Goal: Task Accomplishment & Management: Use online tool/utility

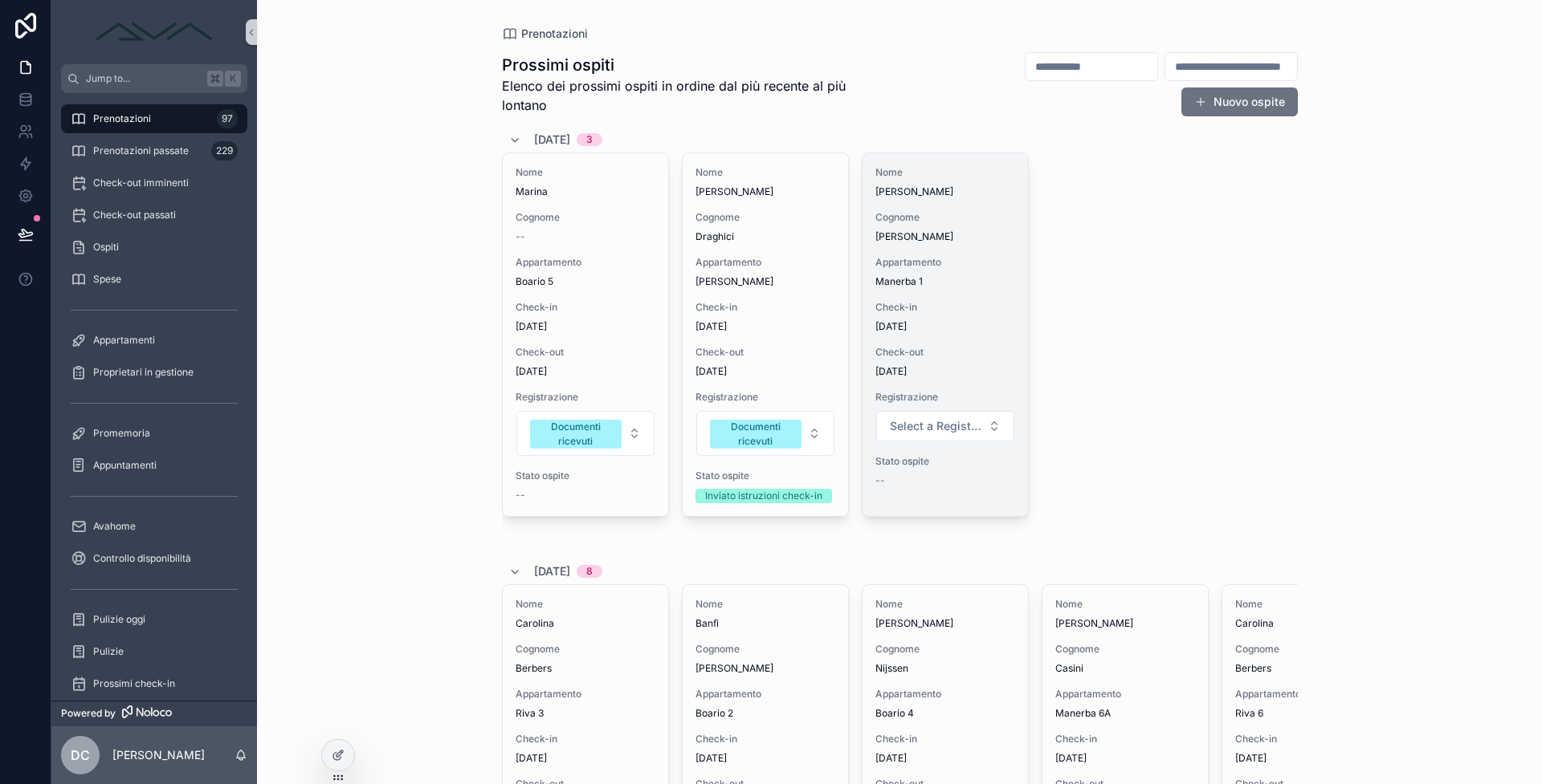
click at [905, 330] on span "6/9/2025" at bounding box center [945, 326] width 140 height 12
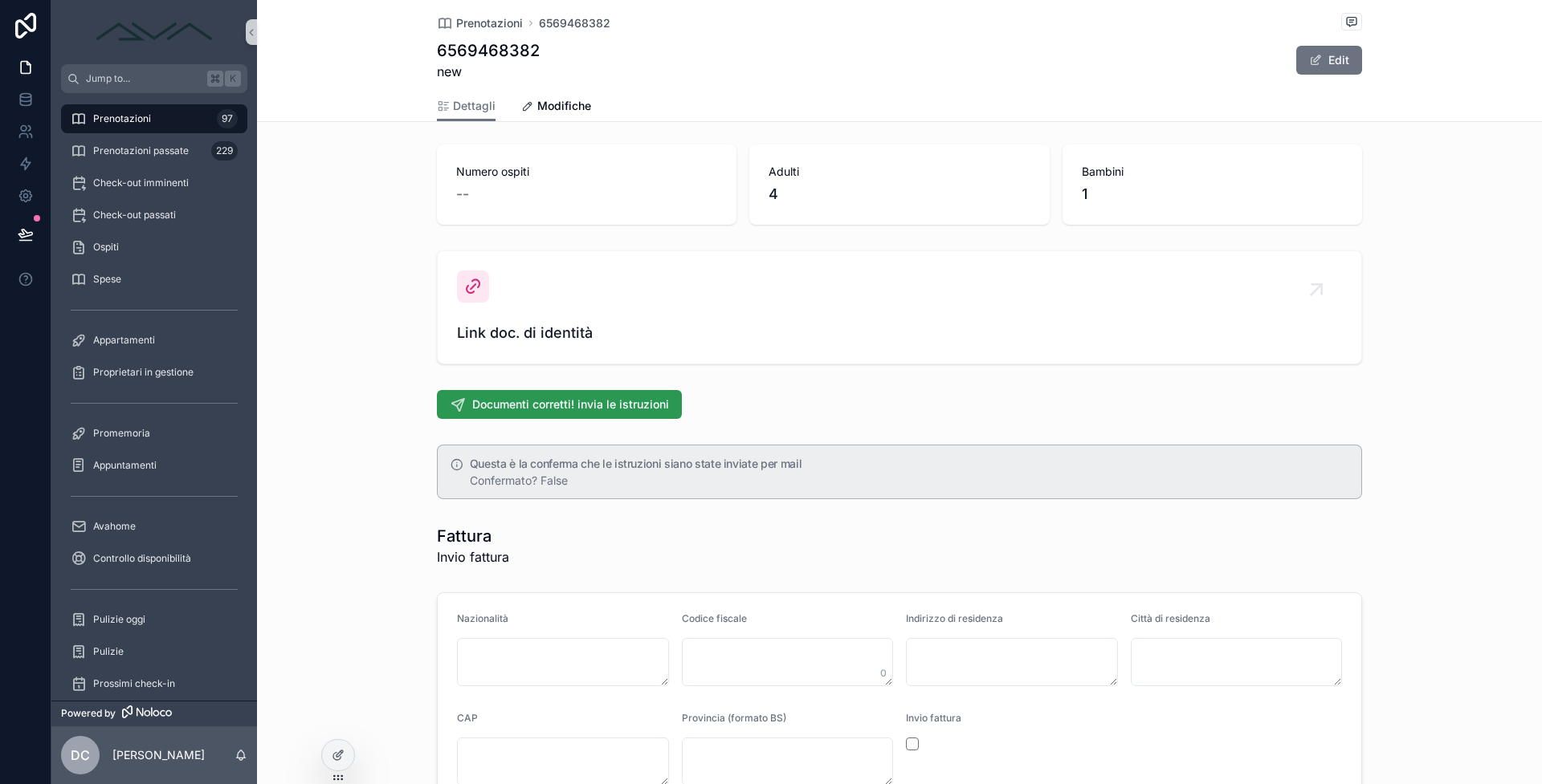
scroll to position [1272, 0]
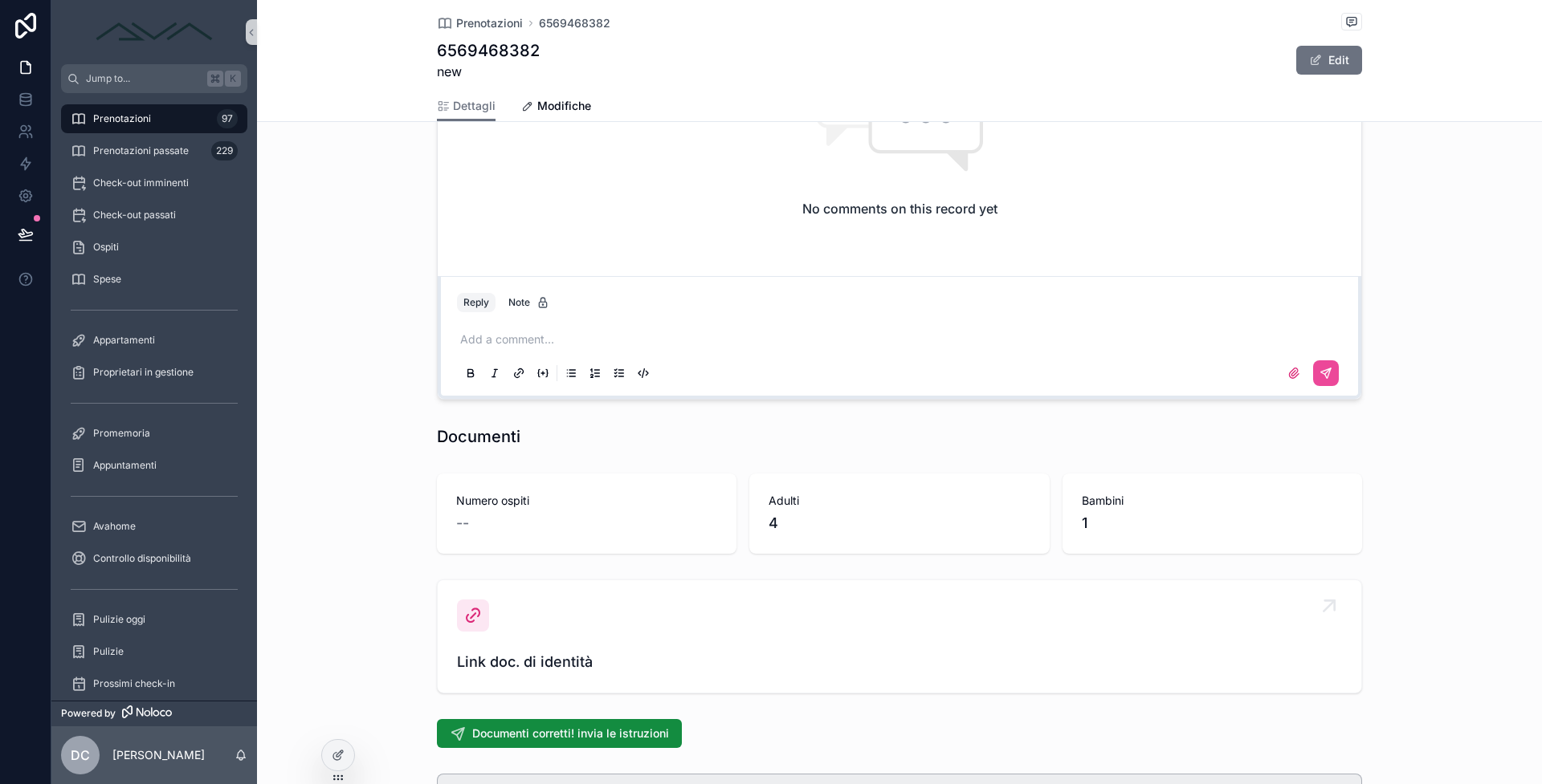
click at [487, 627] on div "Link doc. di identità" at bounding box center [900, 637] width 885 height 74
click at [504, 656] on span "Link doc. di identità" at bounding box center [900, 662] width 885 height 23
click at [500, 600] on div "Link doc. di identità" at bounding box center [900, 637] width 885 height 74
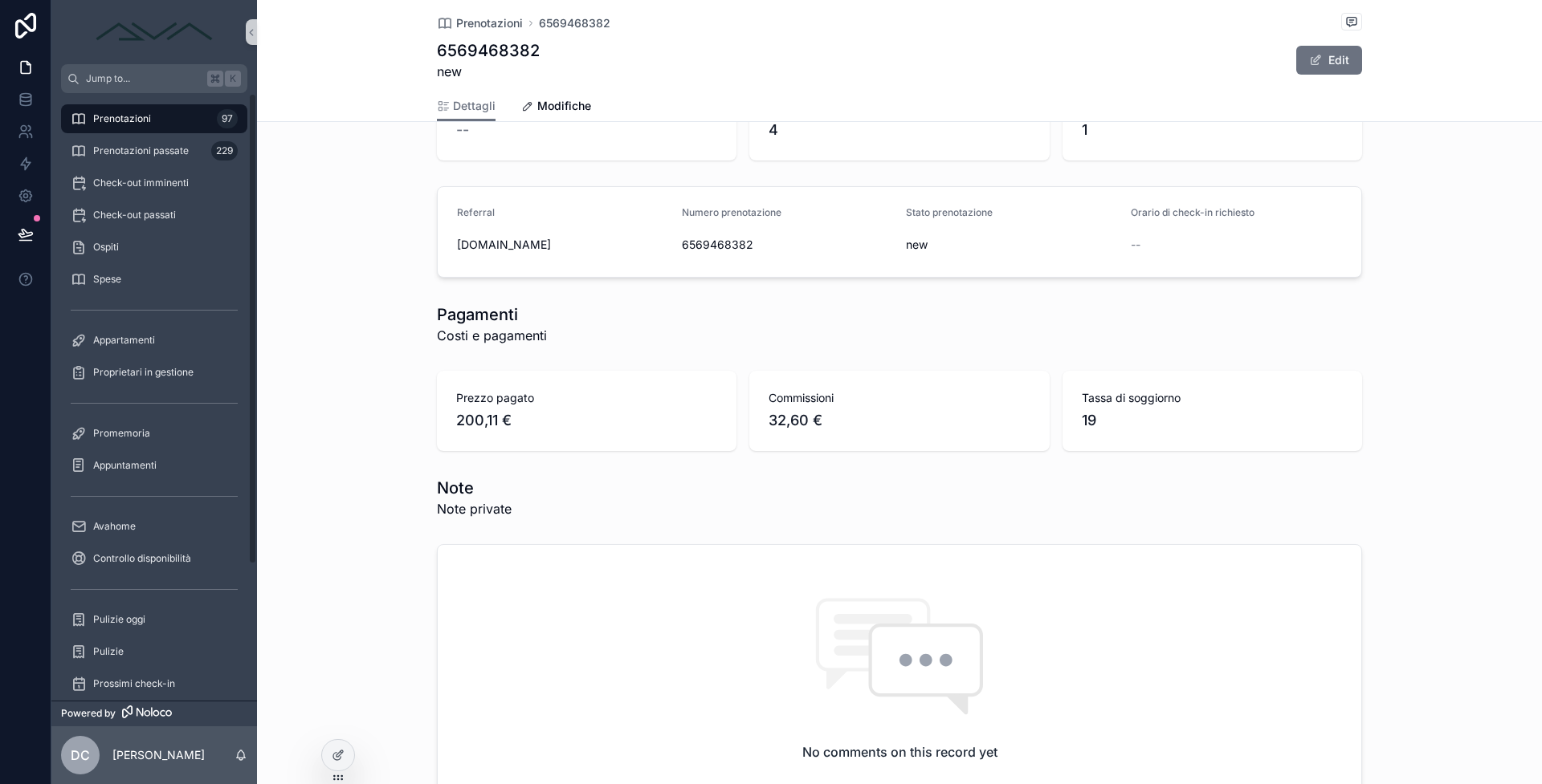
click at [186, 109] on div "Prenotazioni 97" at bounding box center [153, 118] width 167 height 26
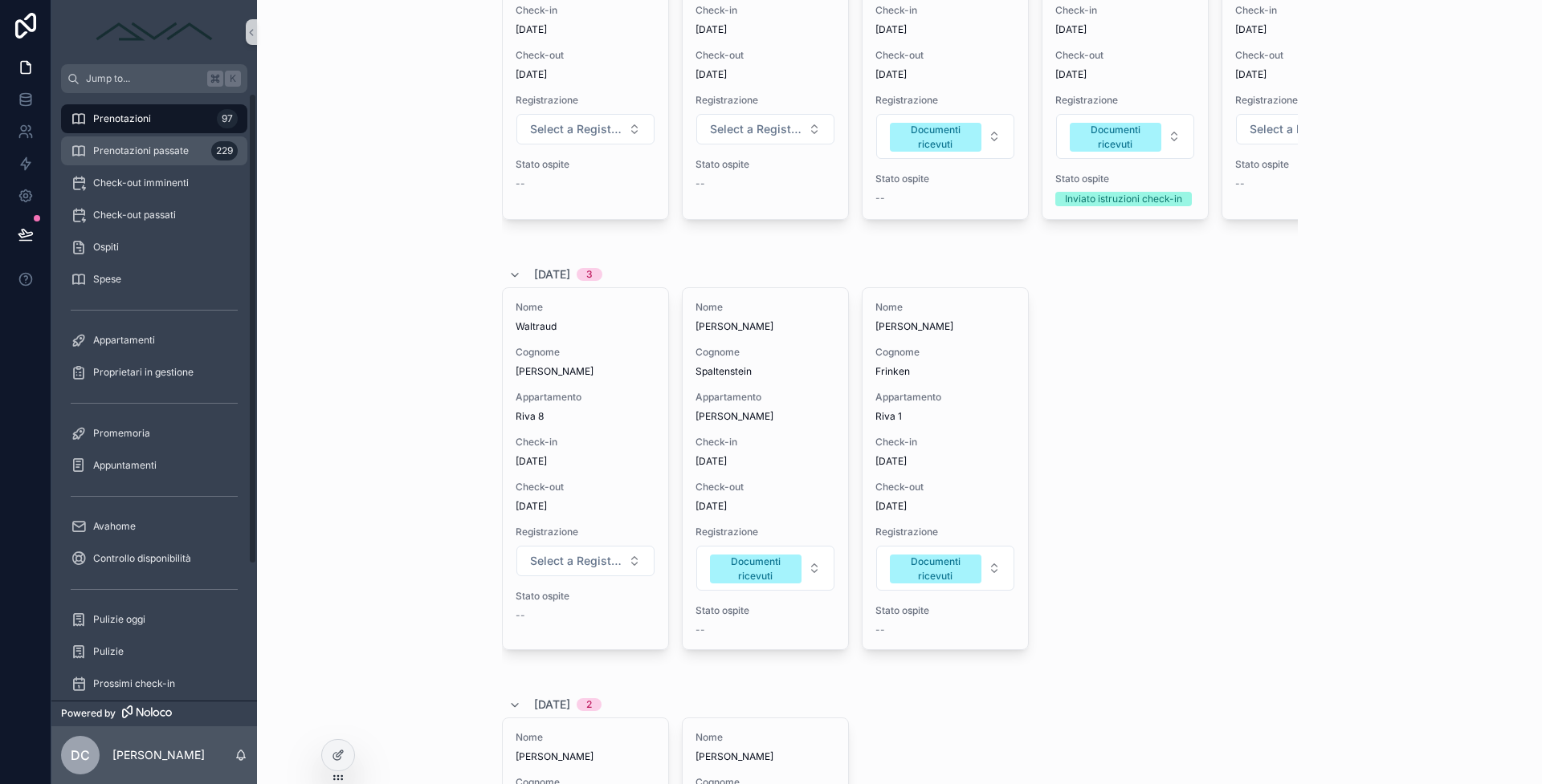
click at [166, 144] on div "Prenotazioni passate 229" at bounding box center [153, 150] width 167 height 26
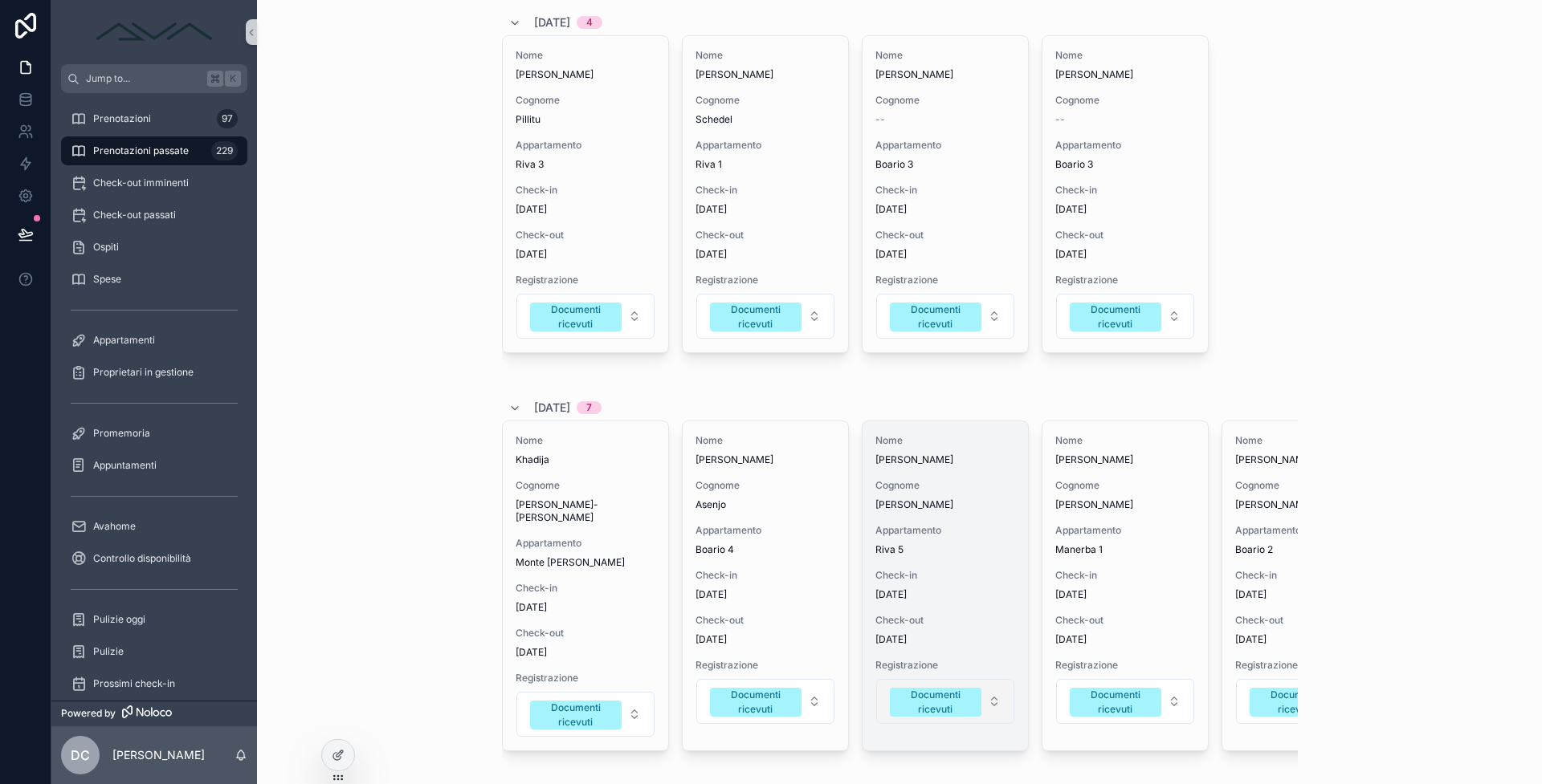
scroll to position [1748, 0]
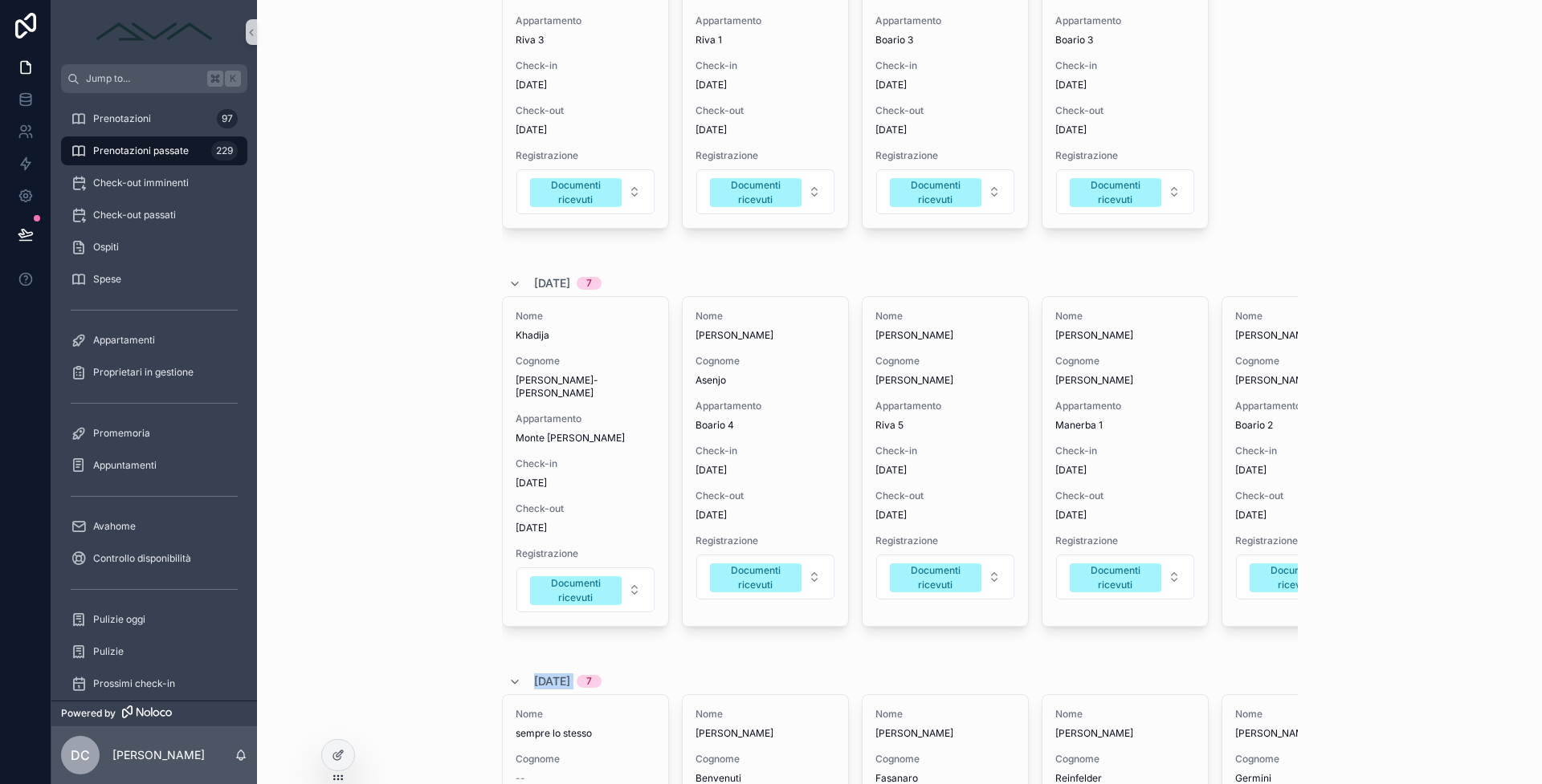
drag, startPoint x: 895, startPoint y: 669, endPoint x: 1062, endPoint y: 676, distance: 167.1
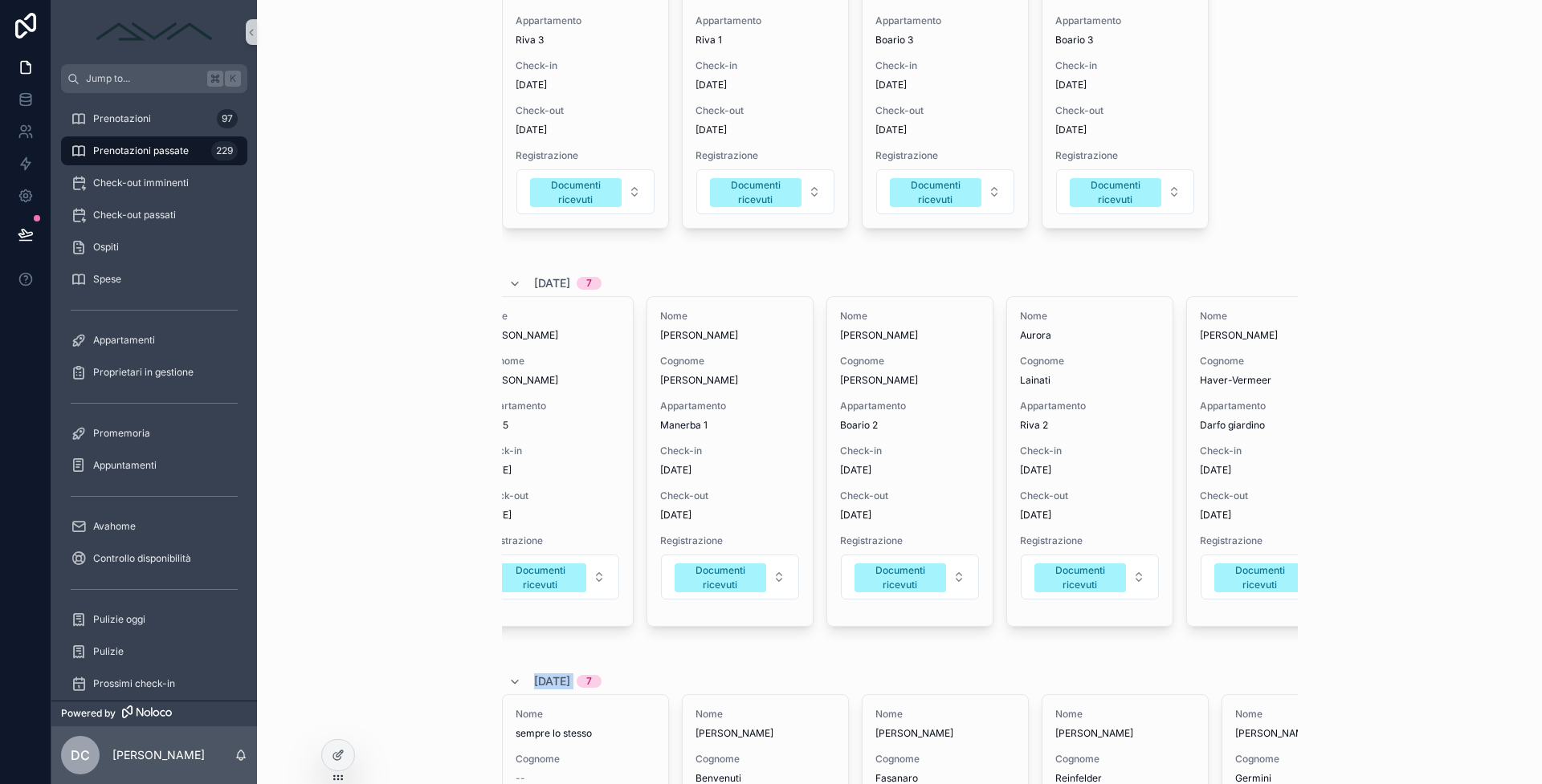
scroll to position [0, 450]
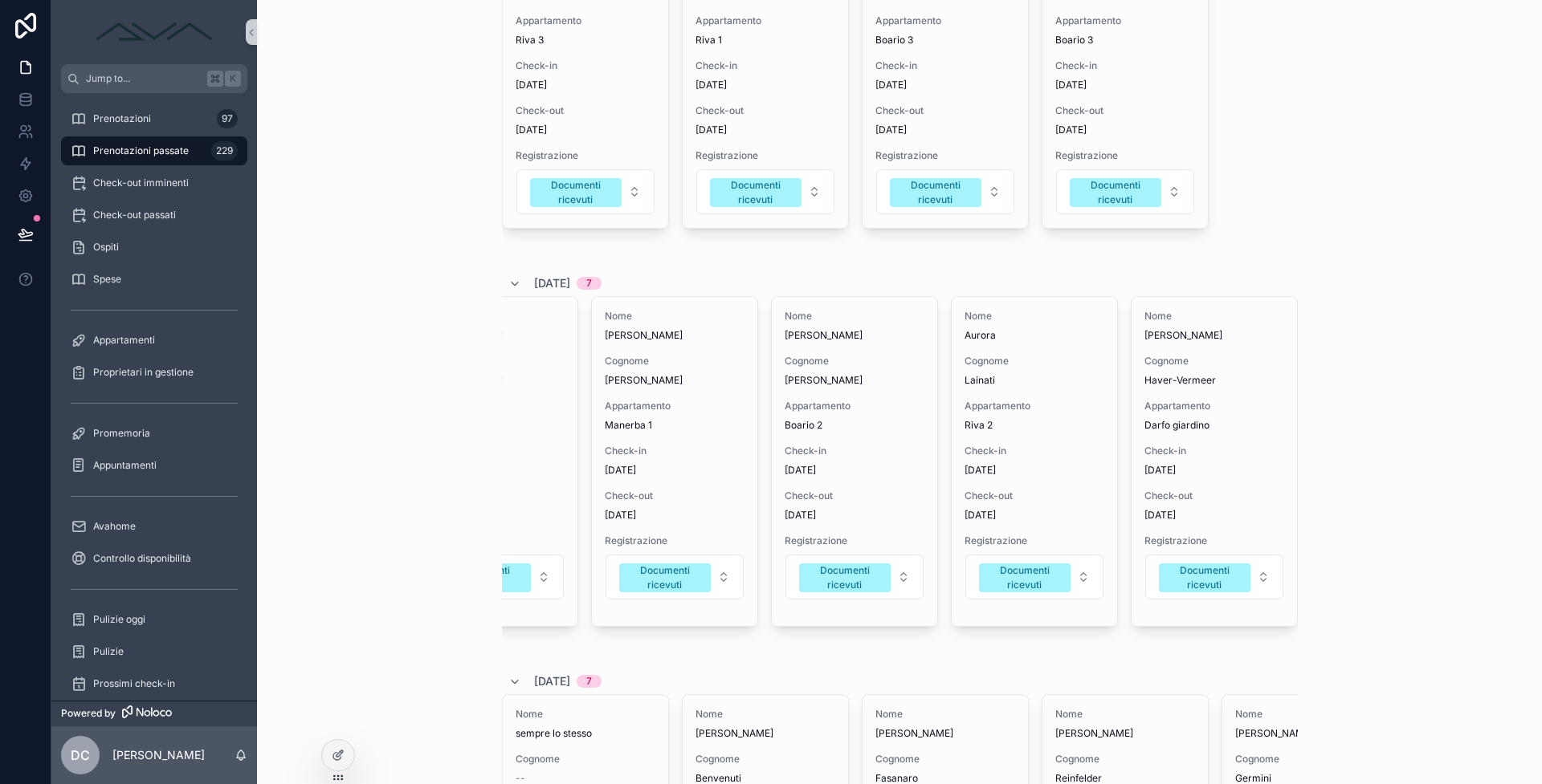
click at [1425, 503] on div "Prenotazioni passate Prenotazioni passate Nuovo ospite 6/9/2025 3 Nome Sophia C…" at bounding box center [900, 392] width 1285 height 784
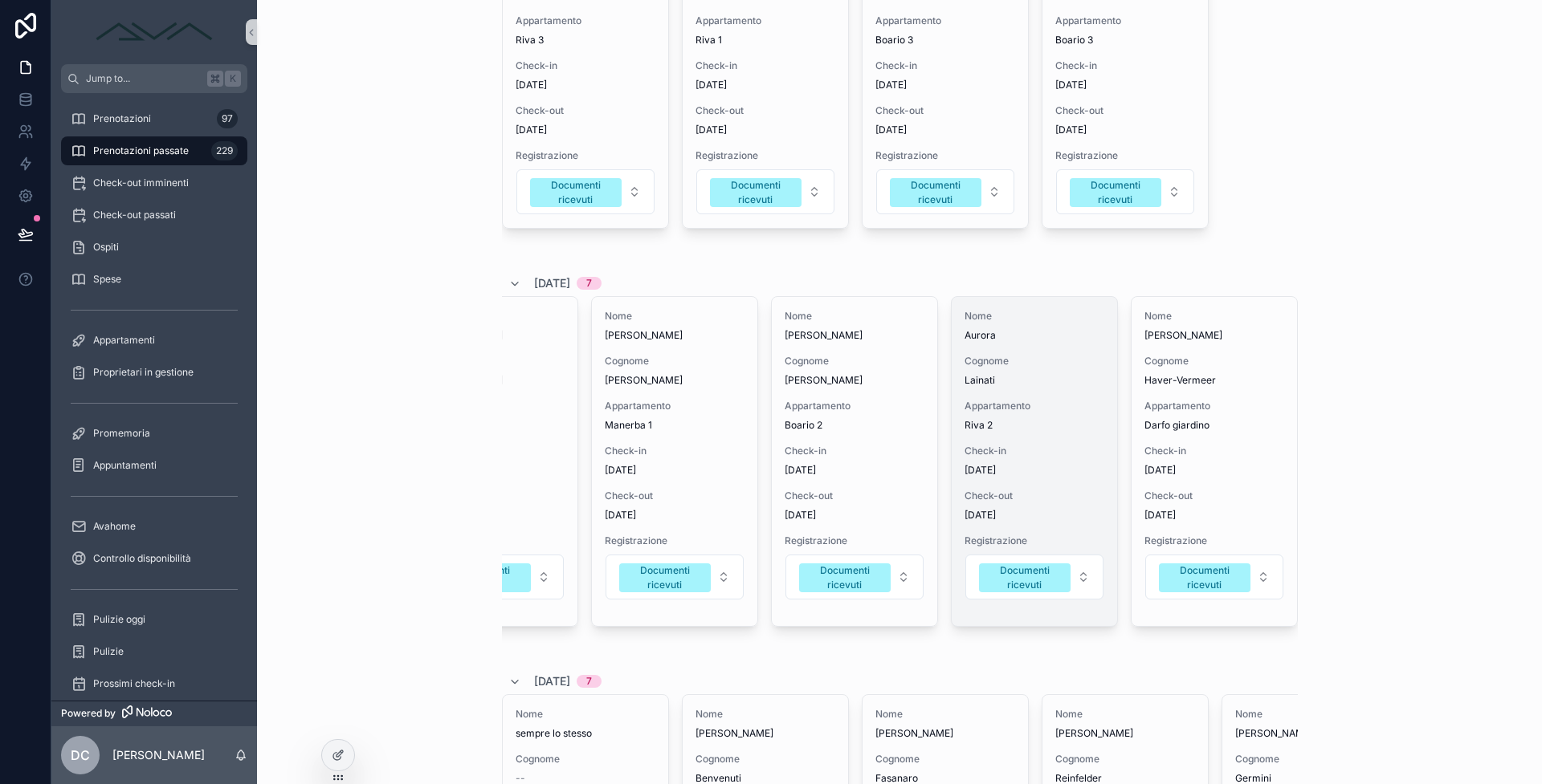
click at [983, 444] on div "Nome Aurora Cognome Lainati Appartamento Riva 2 Check-in 1/9/2025 Check-out 11/…" at bounding box center [1035, 461] width 166 height 329
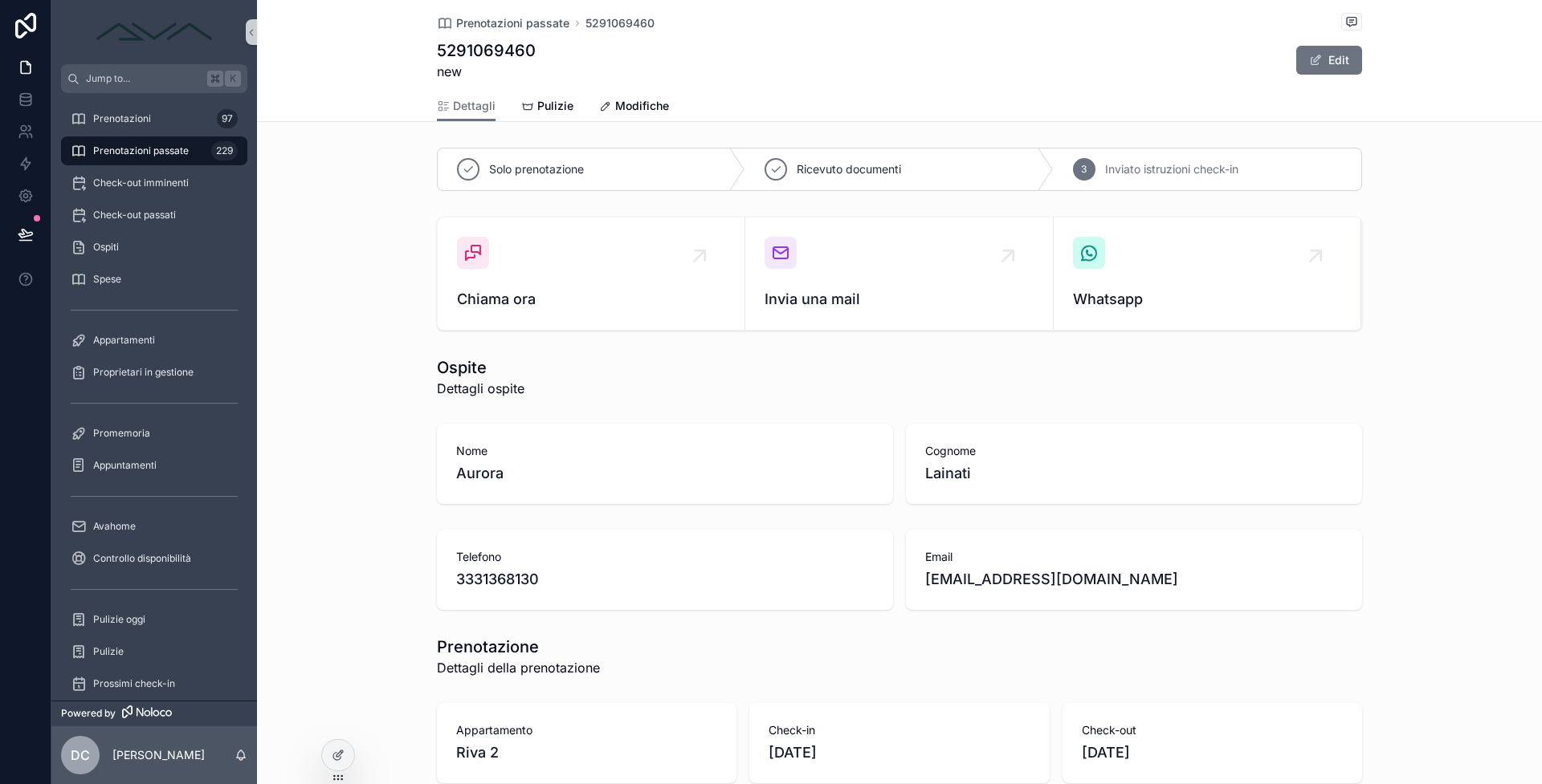
scroll to position [3, 0]
click at [193, 143] on div "Prenotazioni passate 229" at bounding box center [153, 150] width 167 height 26
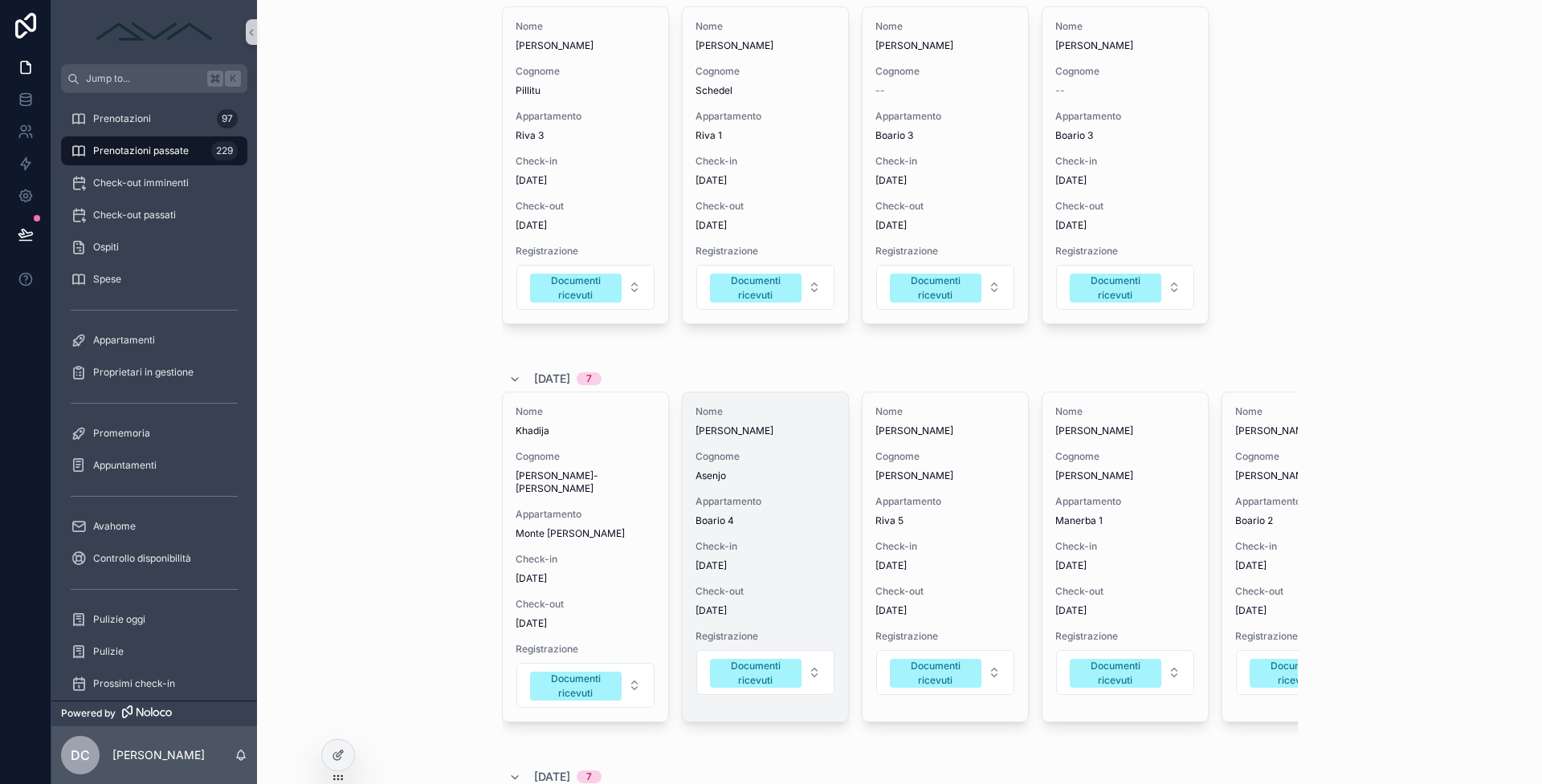
scroll to position [1677, 0]
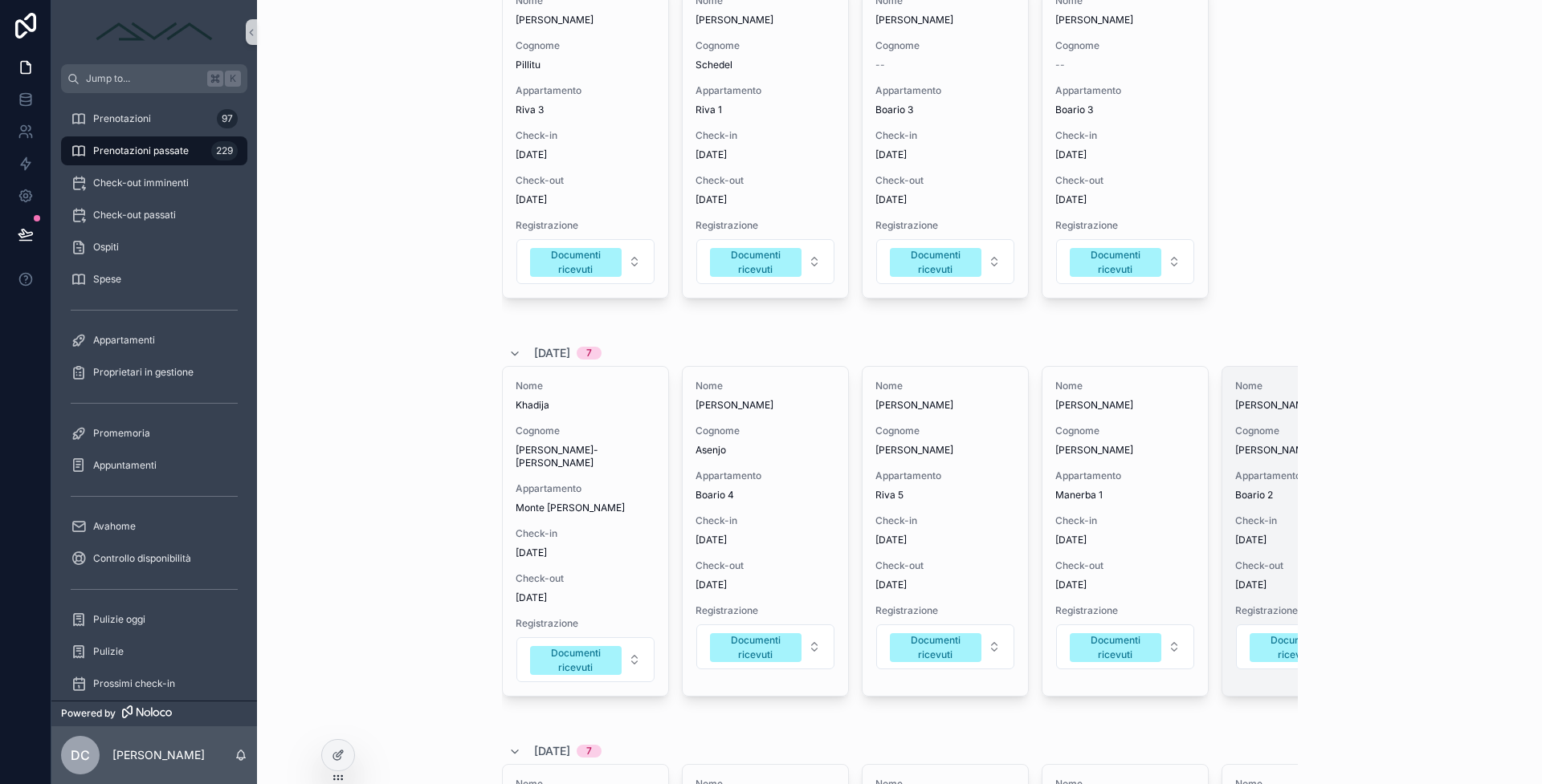
click at [1259, 501] on span "Boario 2" at bounding box center [1305, 495] width 140 height 12
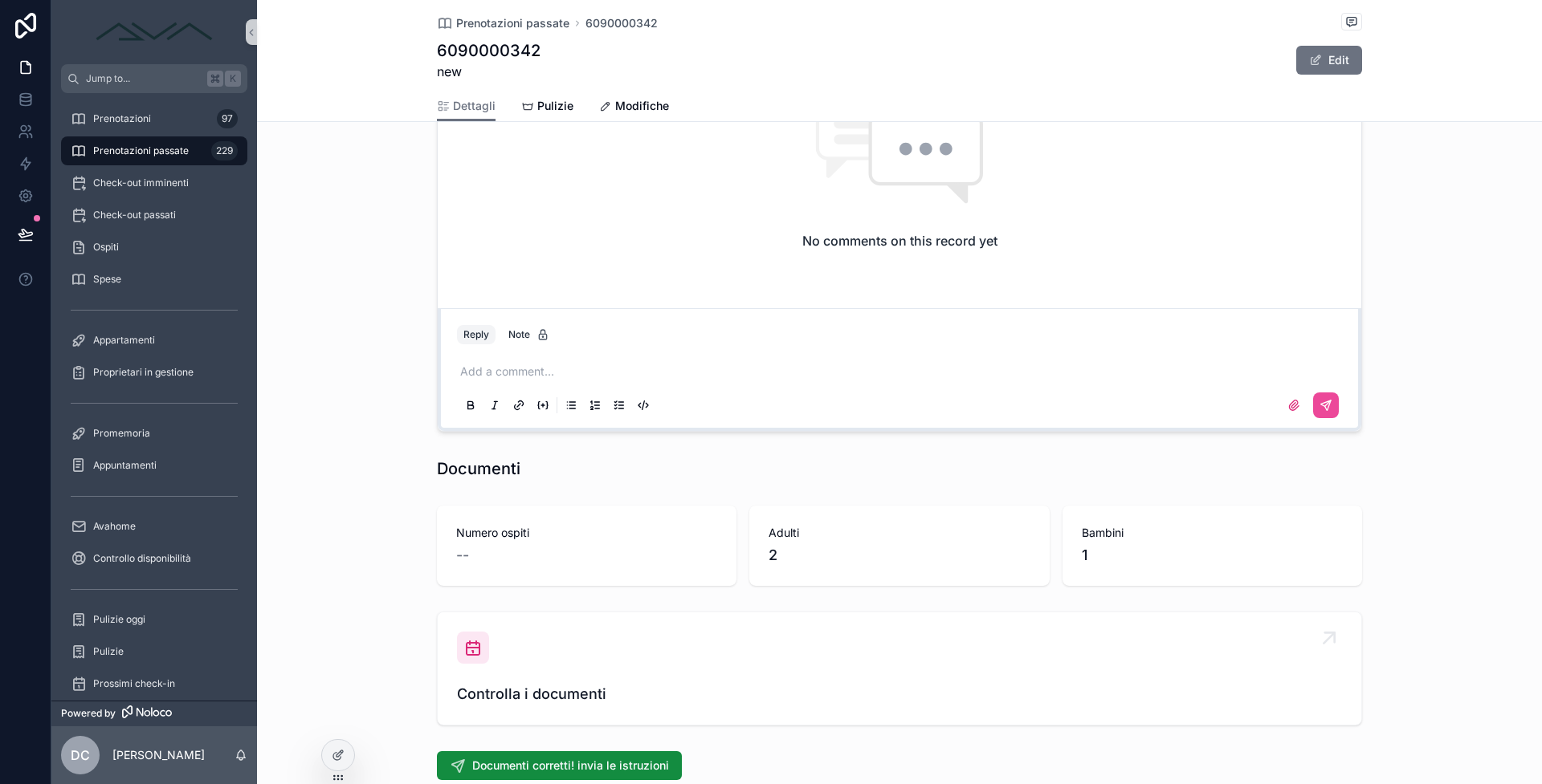
scroll to position [1748, 0]
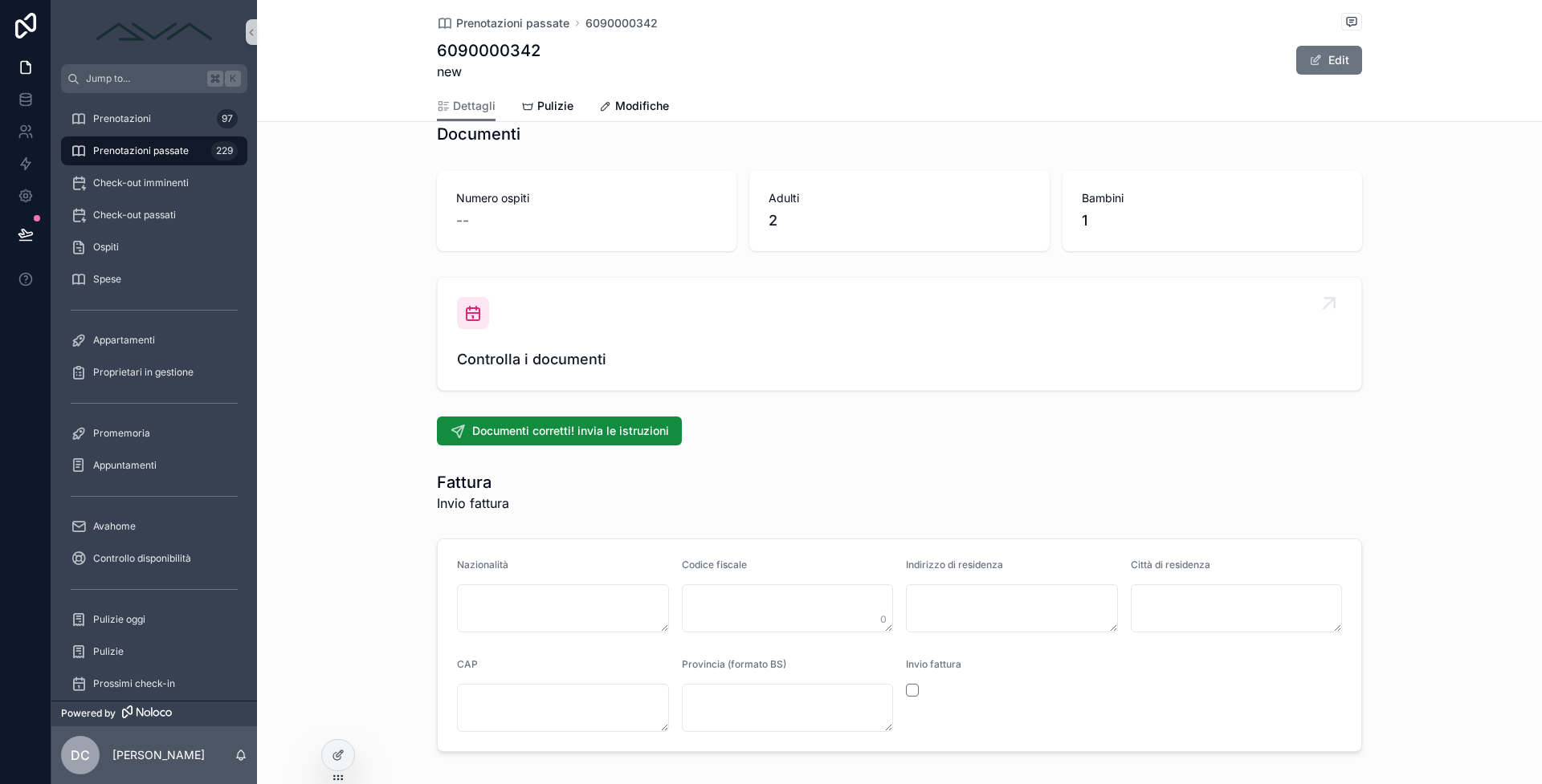
click at [500, 355] on span "Controlla i documenti" at bounding box center [900, 360] width 885 height 23
click at [550, 346] on div "Controlla i documenti" at bounding box center [900, 334] width 885 height 74
click at [522, 329] on div "Controlla i documenti" at bounding box center [900, 334] width 885 height 74
click at [501, 323] on div "Controlla i documenti" at bounding box center [900, 334] width 885 height 74
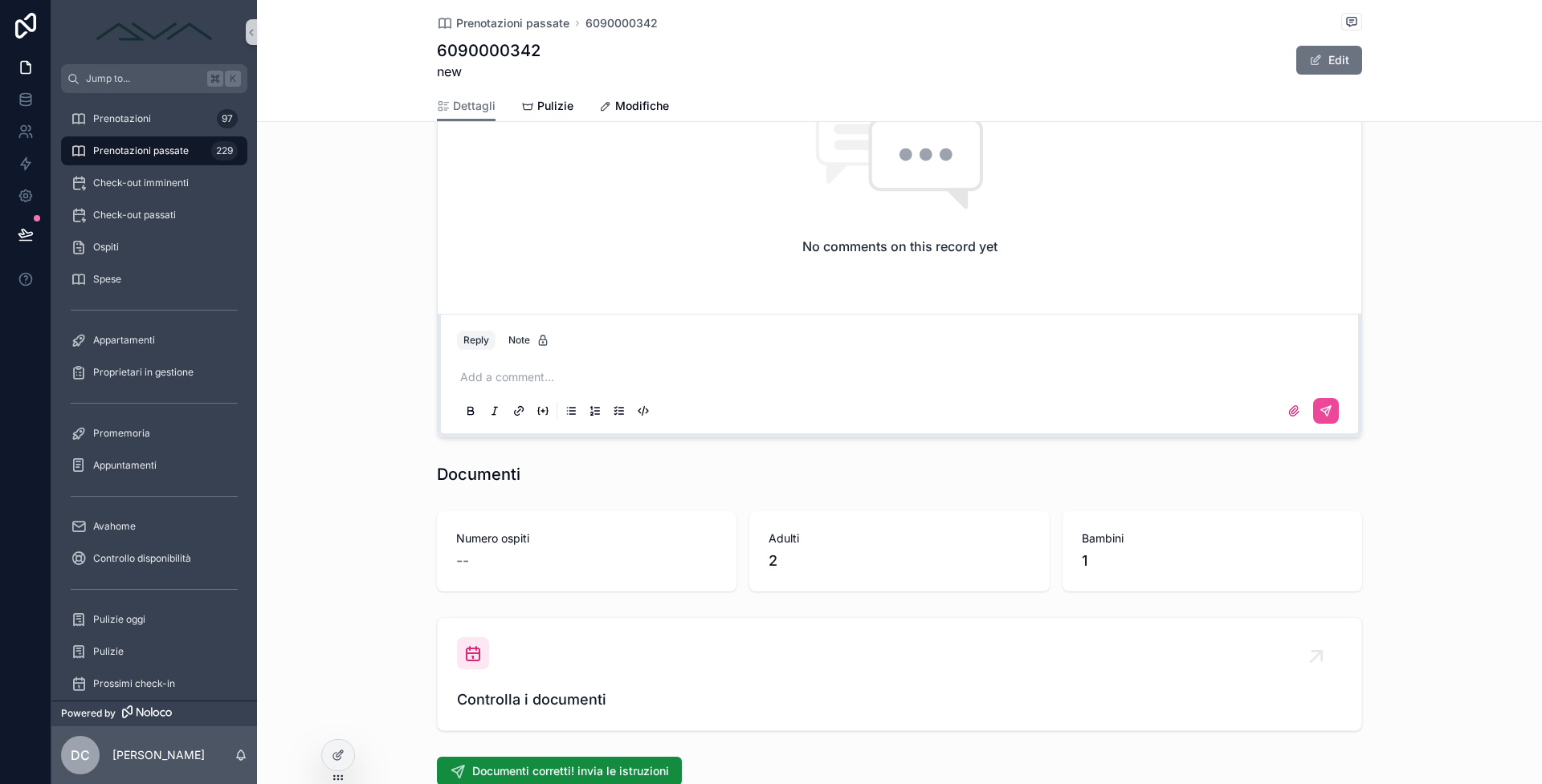
scroll to position [1825, 0]
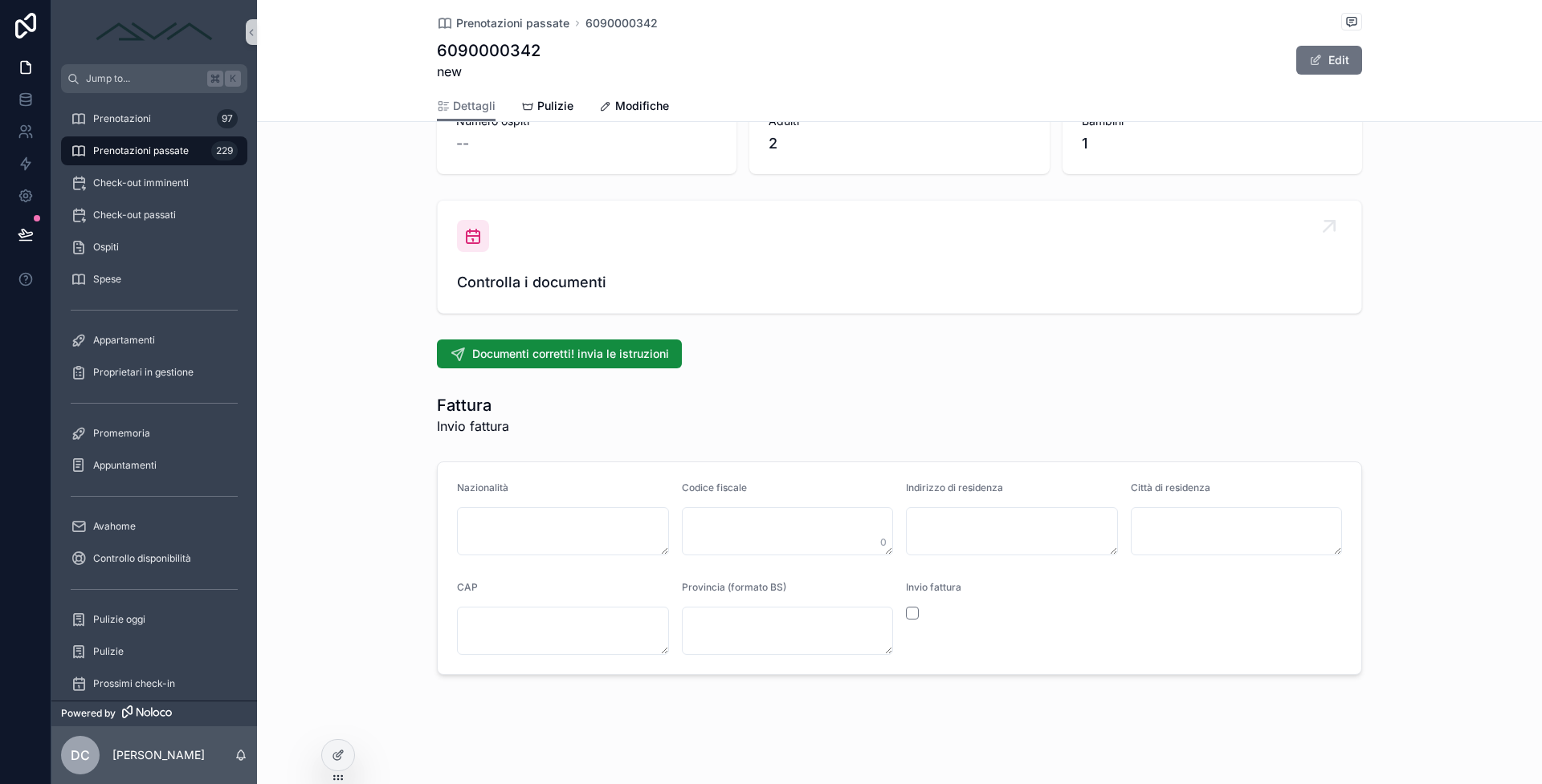
click at [573, 260] on div "Controlla i documenti" at bounding box center [900, 257] width 885 height 74
click at [524, 294] on link "Controlla i documenti" at bounding box center [900, 257] width 923 height 112
click at [493, 239] on div "Controlla i documenti" at bounding box center [900, 257] width 885 height 74
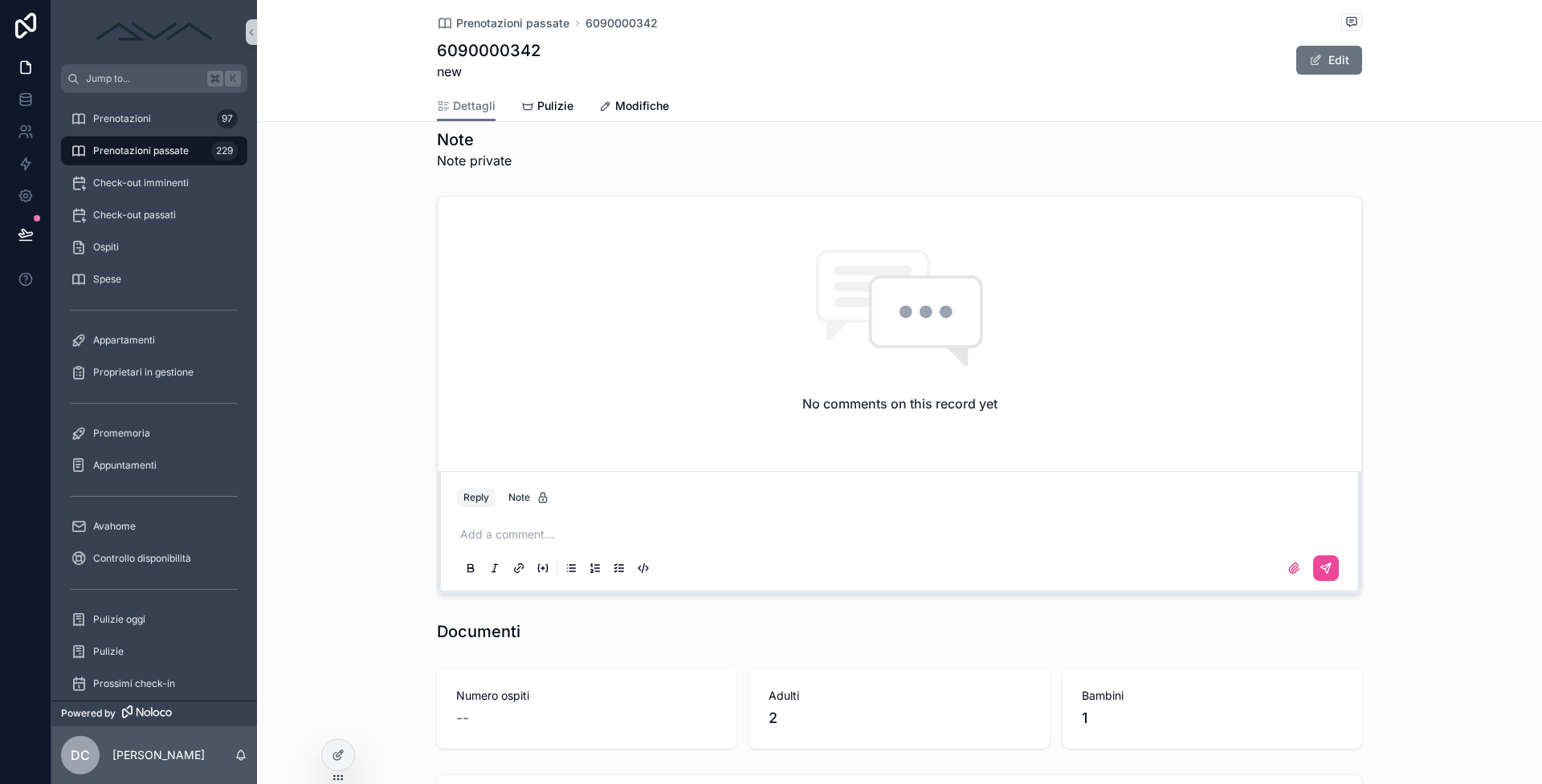
scroll to position [697, 0]
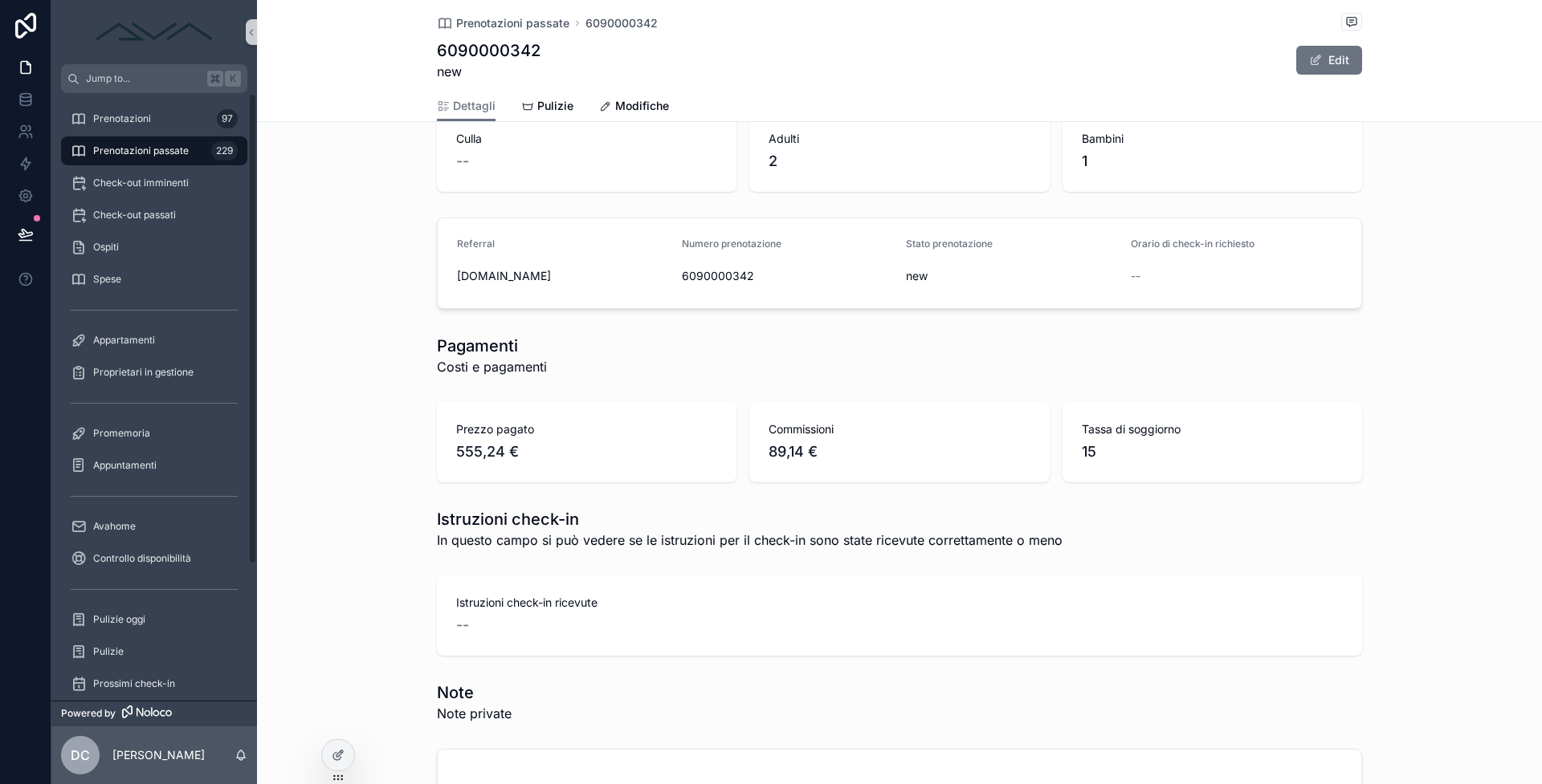
click at [178, 147] on span "Prenotazioni passate" at bounding box center [141, 150] width 95 height 12
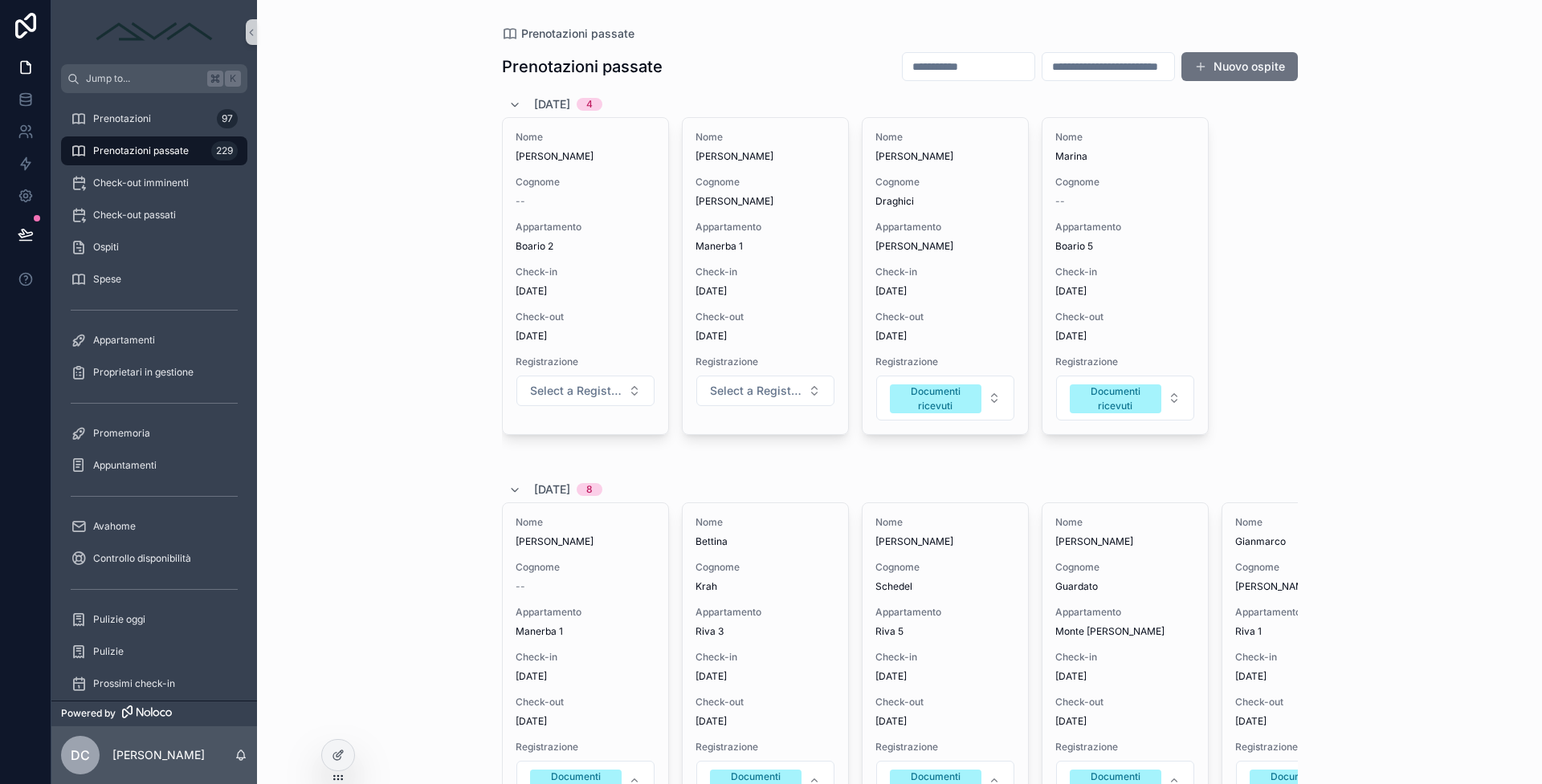
click at [1274, 124] on div "Nome laura Cognome -- Appartamento Boario 2 Check-in 6/9/2025 Check-out 7/9/202…" at bounding box center [900, 290] width 796 height 346
click at [153, 118] on div "Prenotazioni 97" at bounding box center [153, 118] width 167 height 26
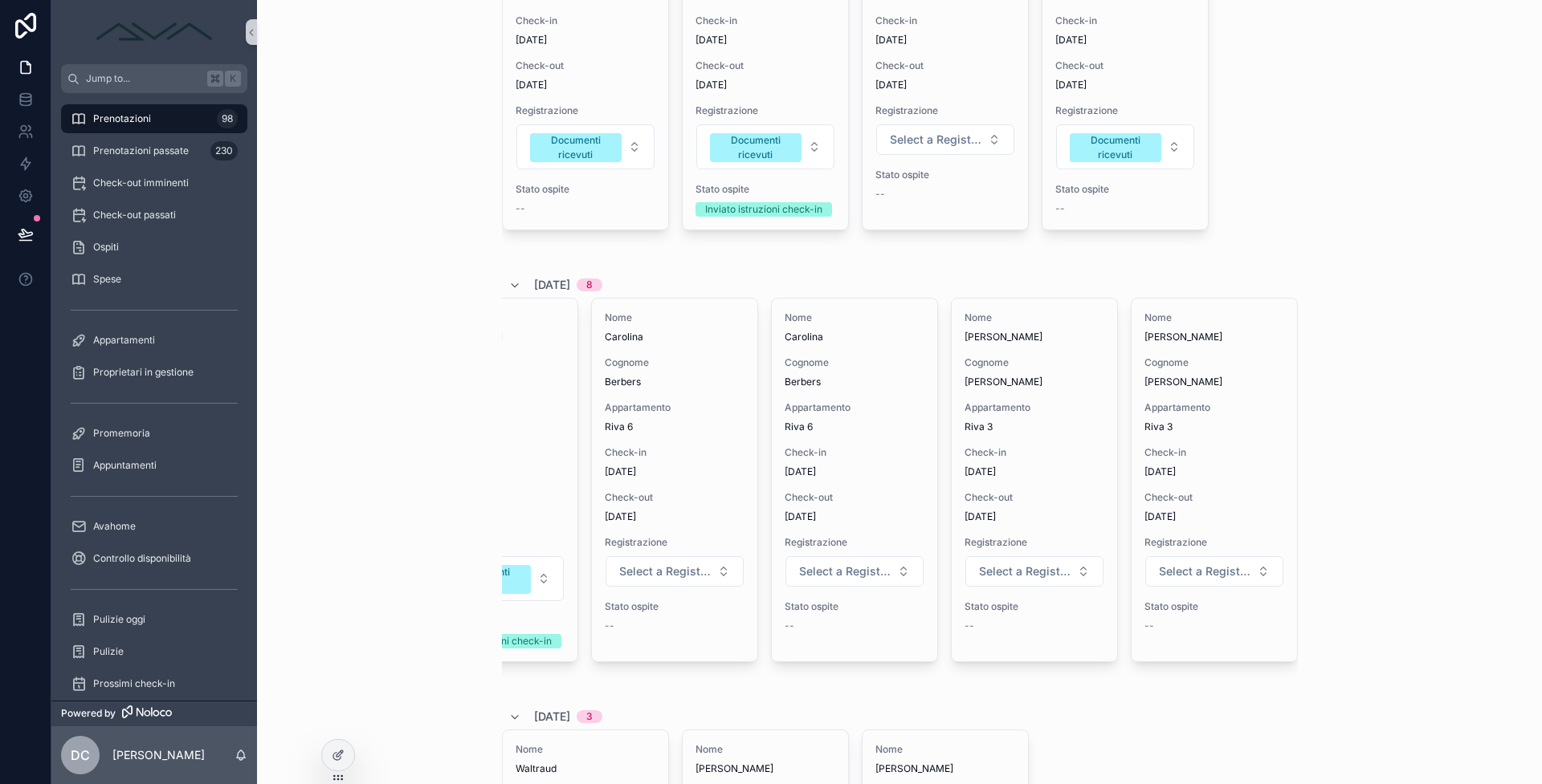
scroll to position [0, 352]
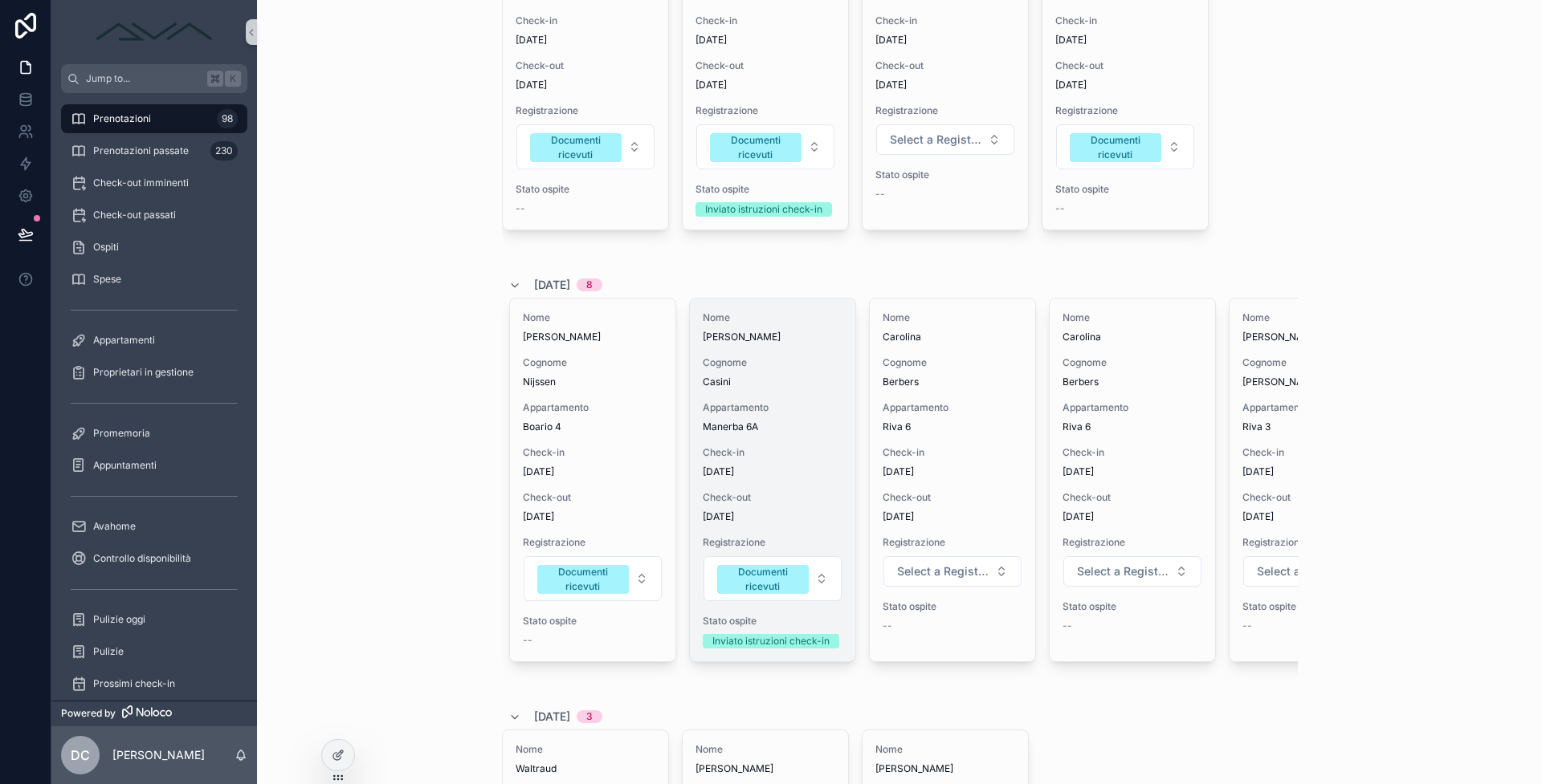
click at [777, 485] on div "Nome Laura Cognome Casini Appartamento Manerba 6A Check-in 7/9/2025 Check-out 1…" at bounding box center [773, 480] width 166 height 363
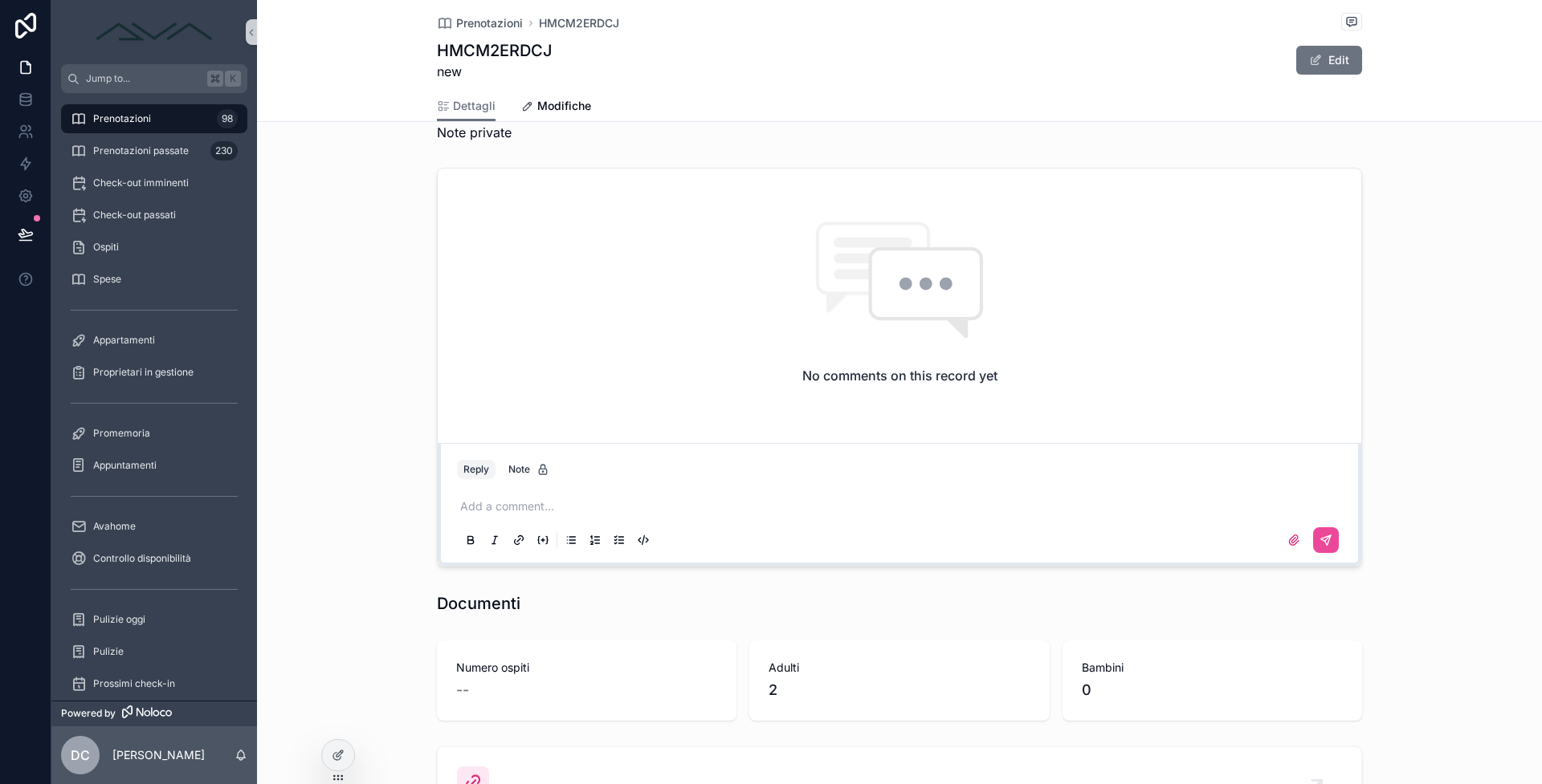
scroll to position [1283, 0]
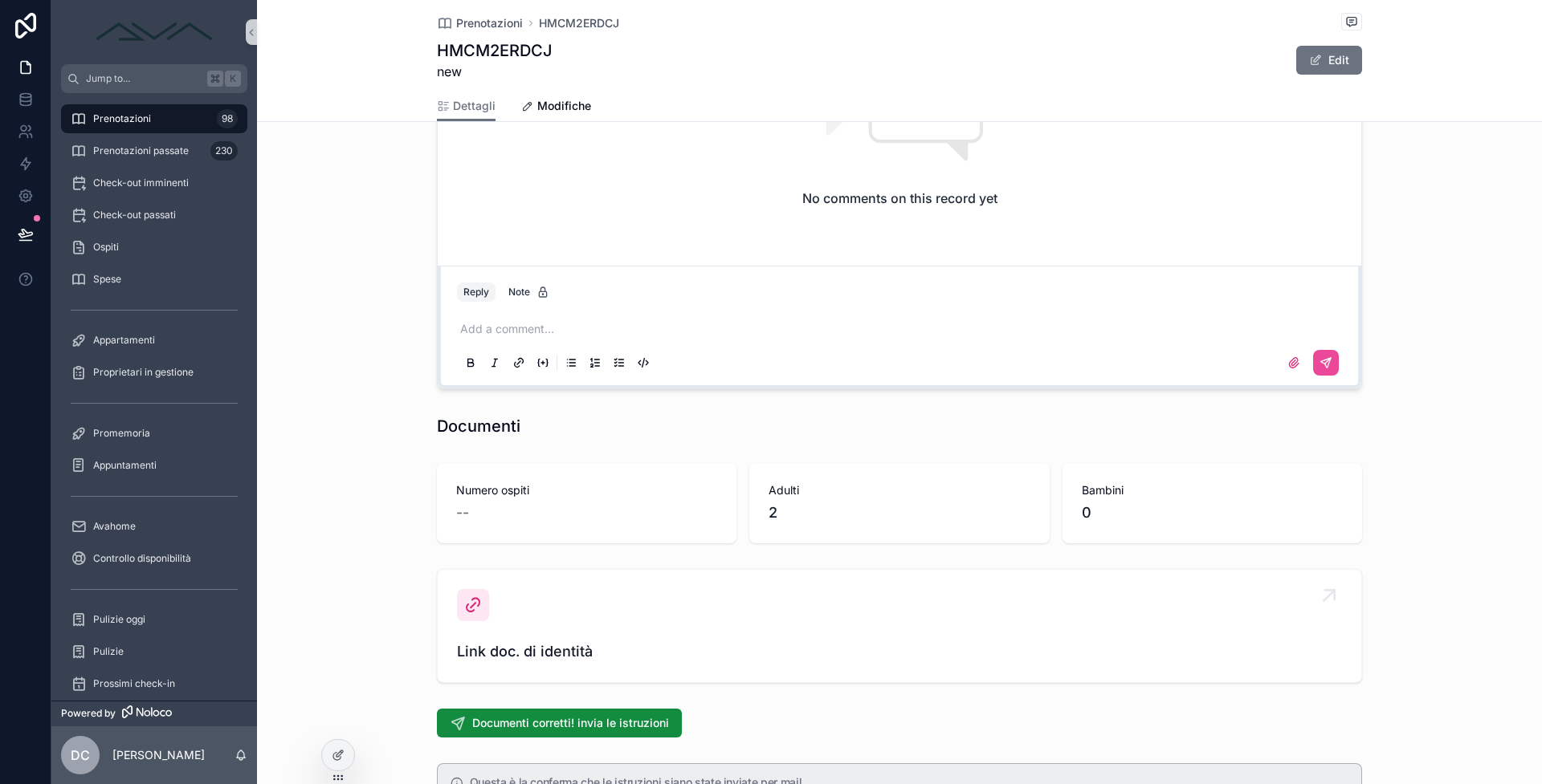
click at [502, 637] on div "Link doc. di identità" at bounding box center [900, 626] width 885 height 74
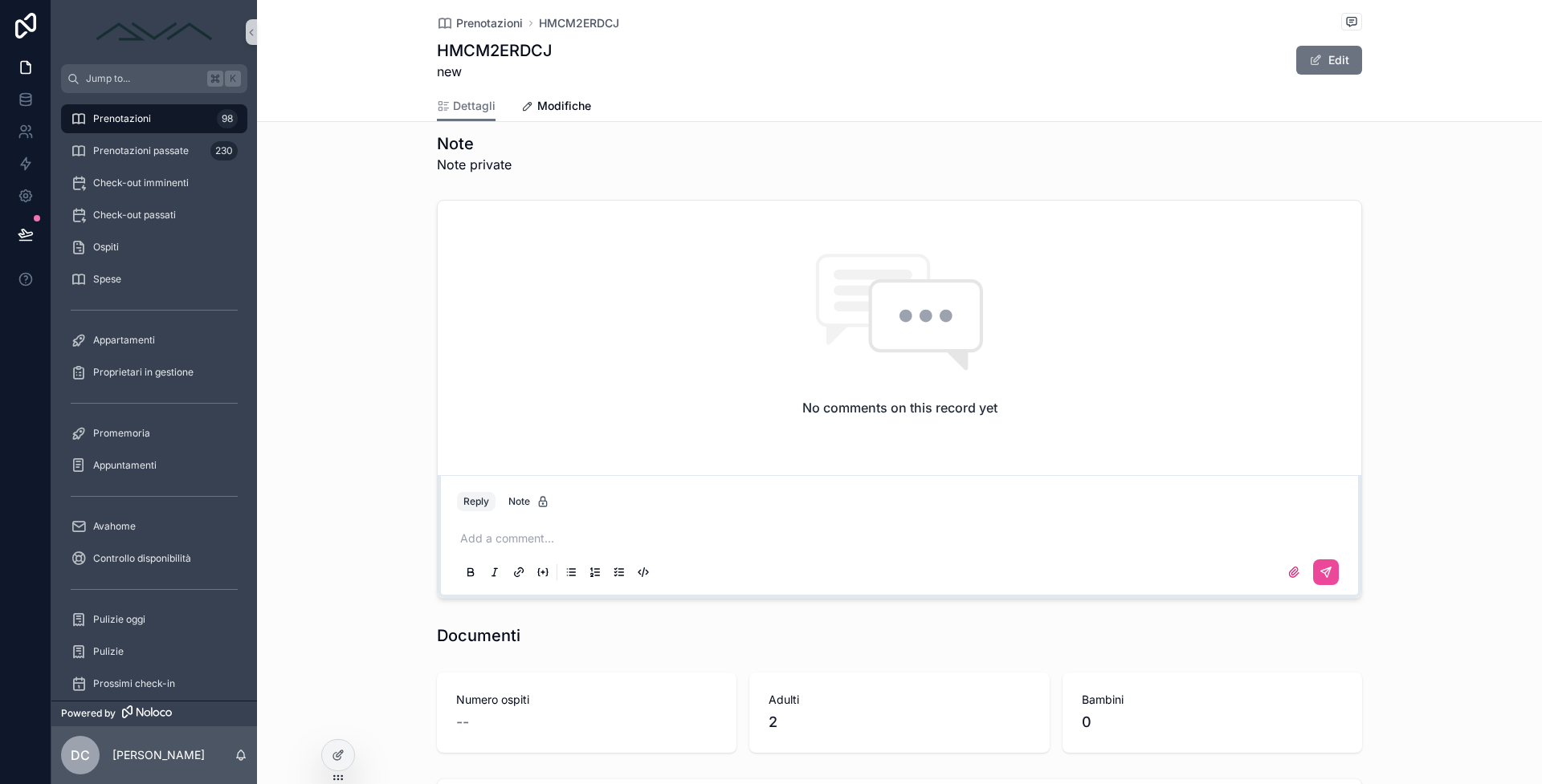
scroll to position [1419, 0]
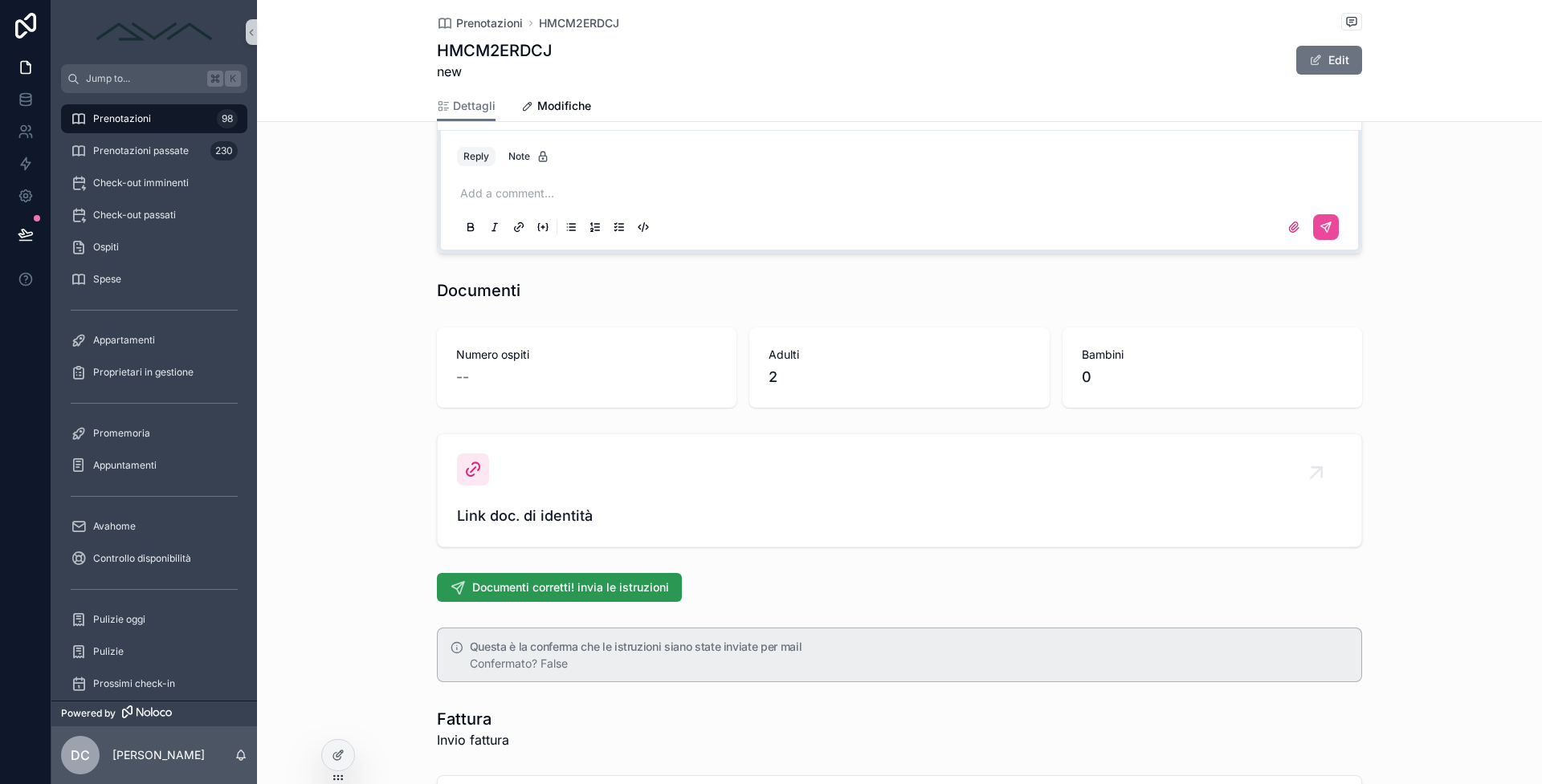
click at [492, 581] on span "Documenti corretti! invia le istruzioni" at bounding box center [570, 587] width 197 height 16
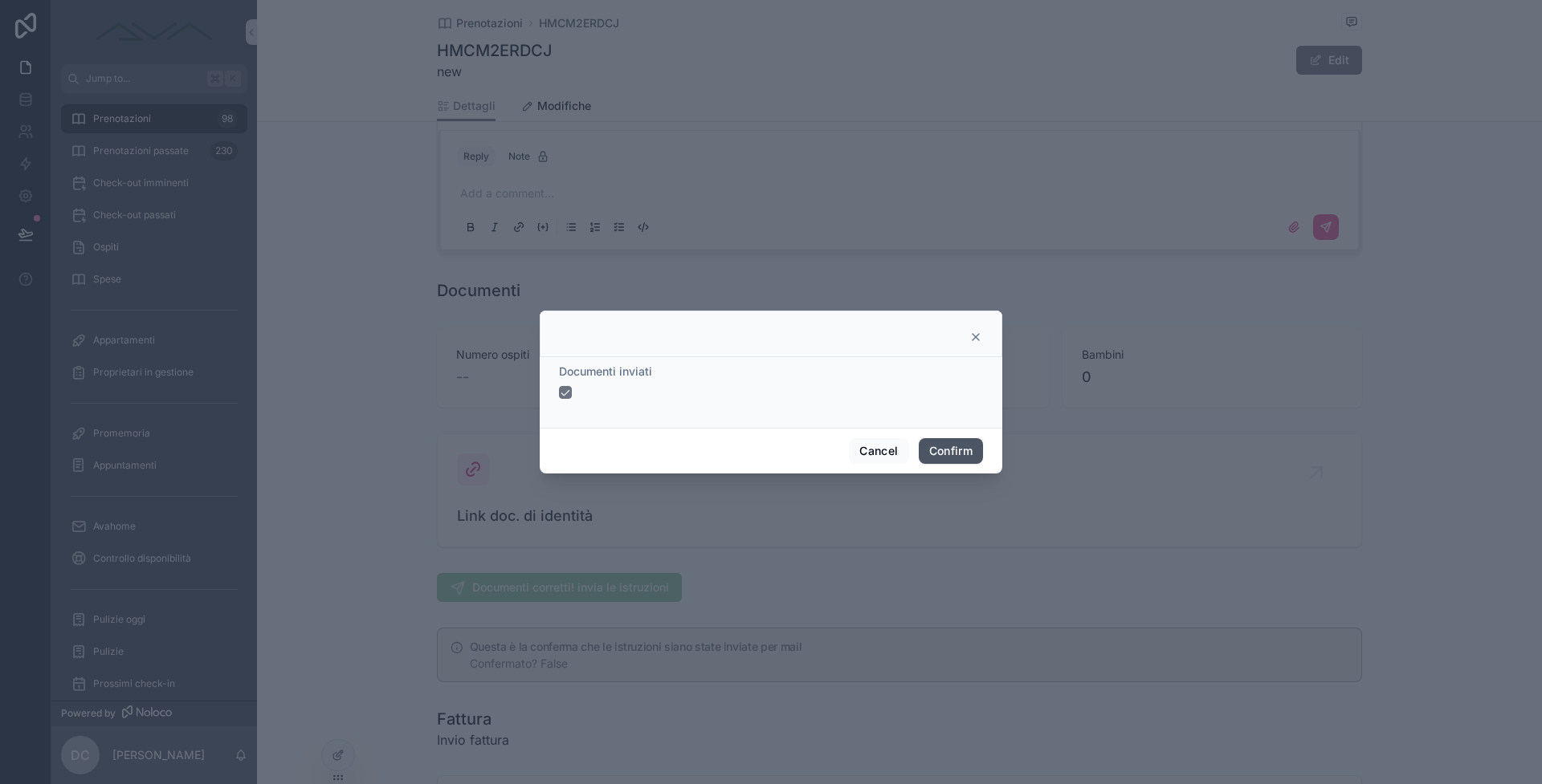
click at [941, 442] on button "Confirm" at bounding box center [950, 451] width 64 height 26
click at [952, 473] on div "Cancel Confirm" at bounding box center [771, 451] width 463 height 46
click at [955, 460] on button "Confirm" at bounding box center [950, 451] width 64 height 26
click at [954, 455] on button "Confirm" at bounding box center [950, 451] width 64 height 26
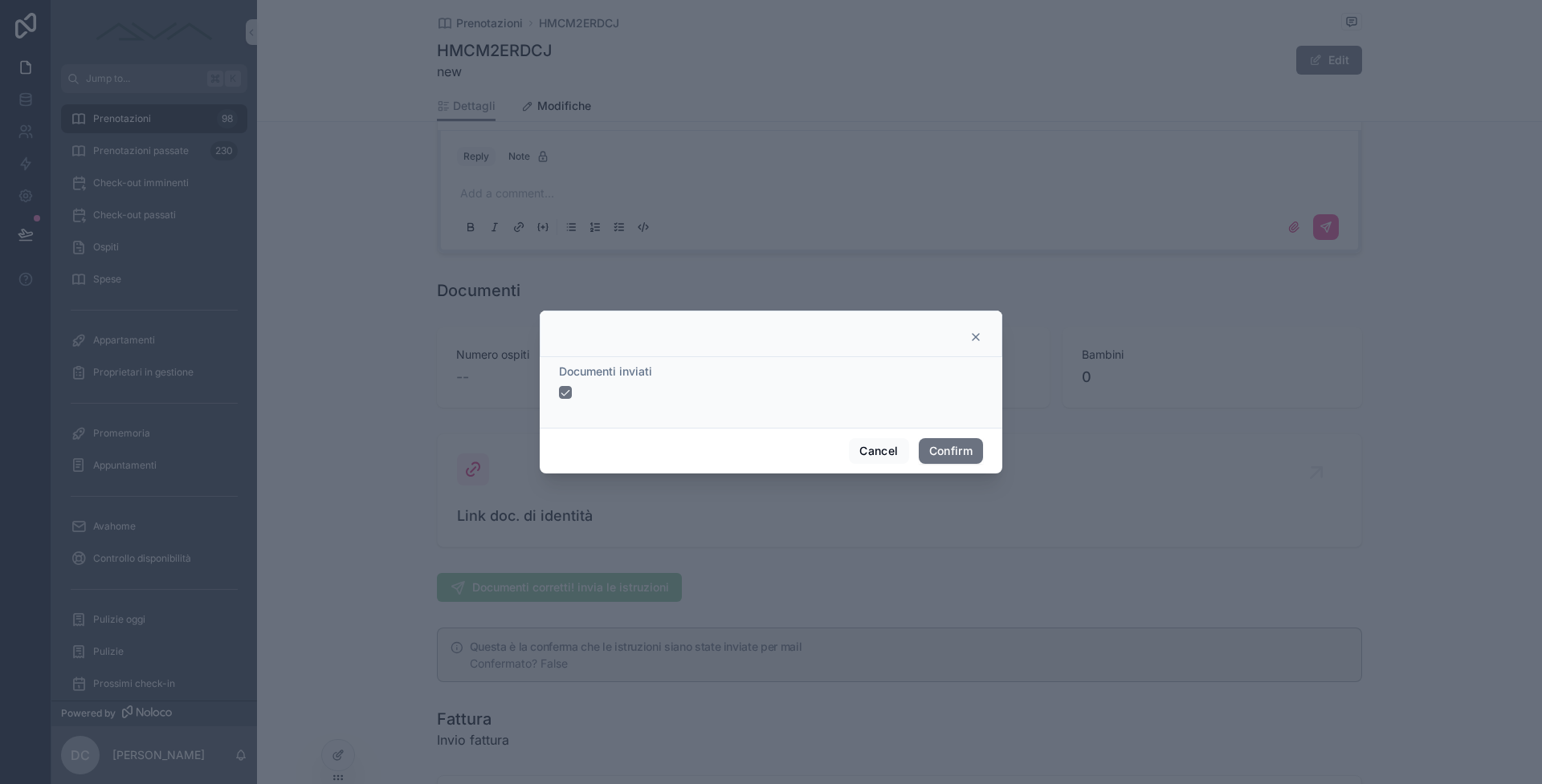
click at [980, 337] on icon at bounding box center [975, 337] width 12 height 12
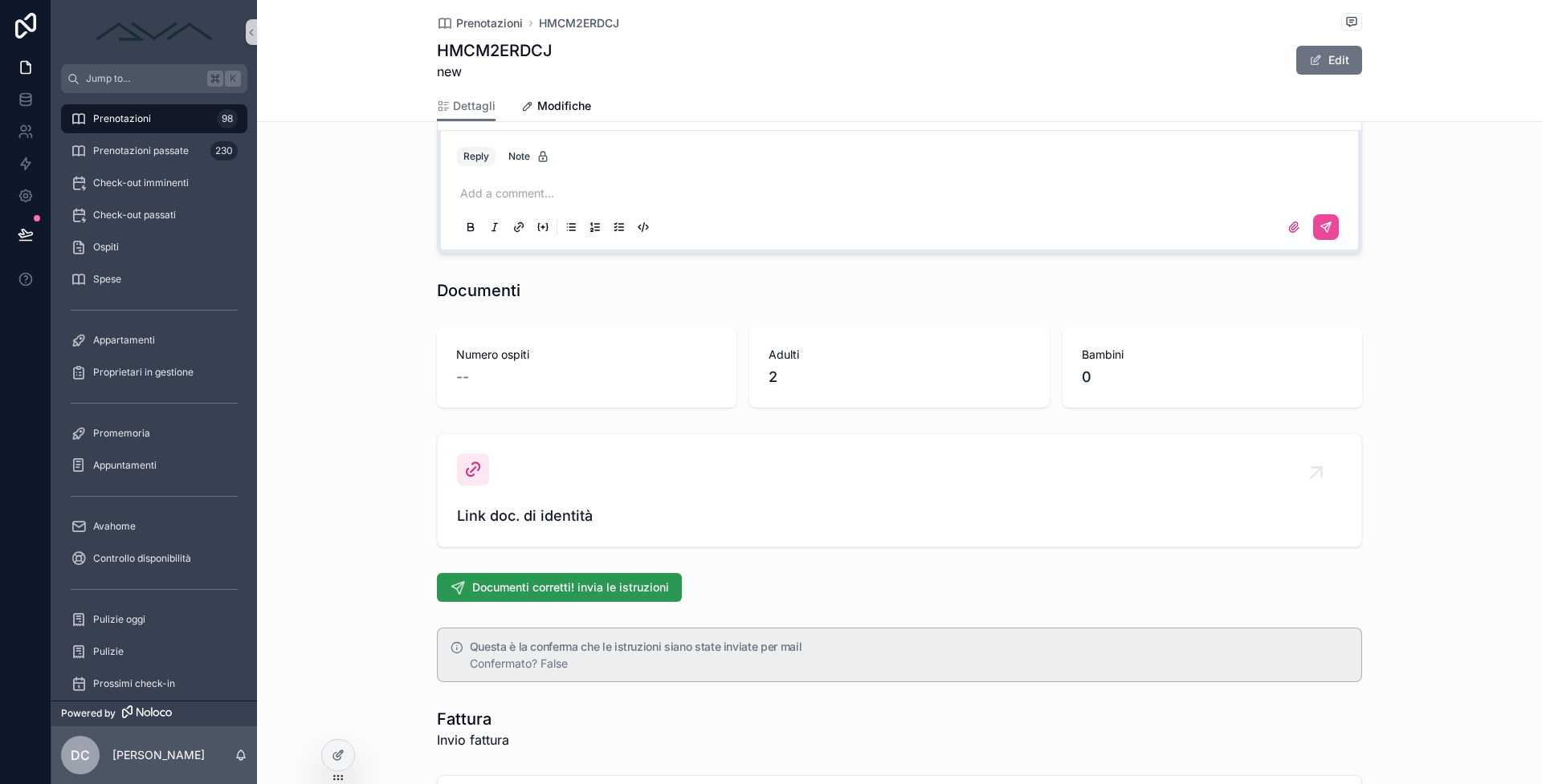
click at [562, 589] on span "Documenti corretti! invia le istruzioni" at bounding box center [570, 587] width 197 height 16
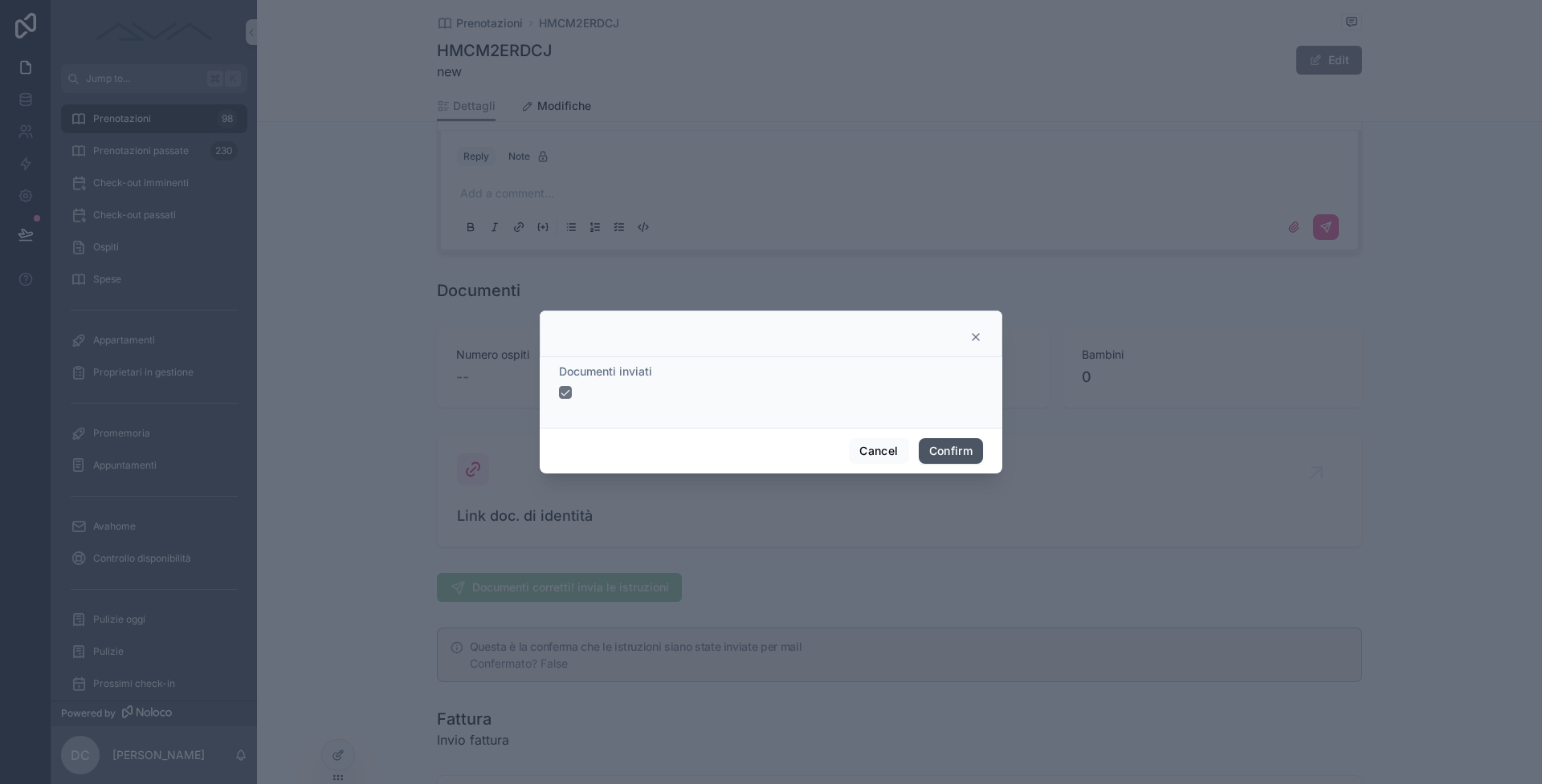
click at [942, 444] on button "Confirm" at bounding box center [950, 451] width 64 height 26
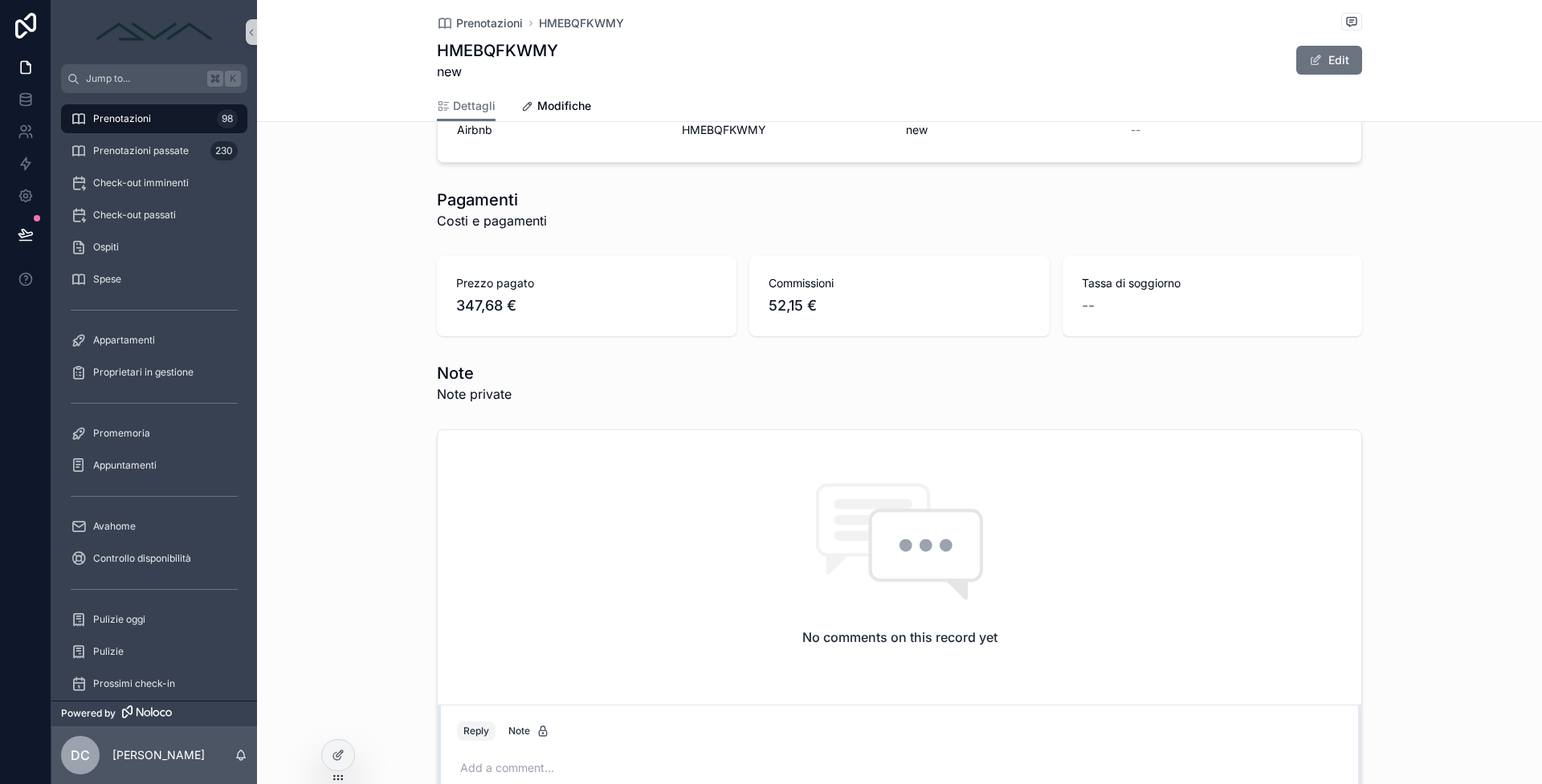
scroll to position [1668, 0]
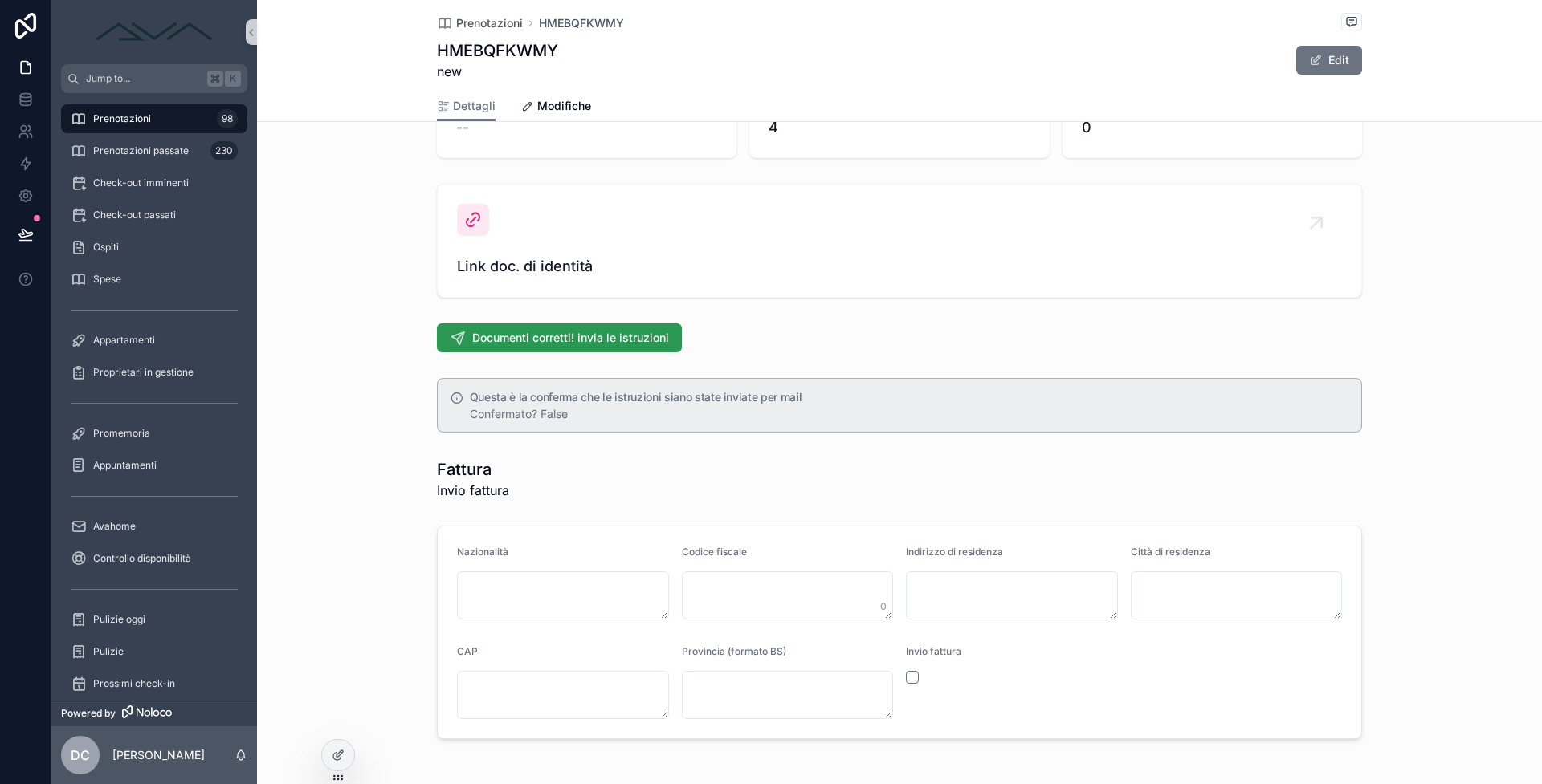
click at [506, 331] on span "Documenti corretti! invia le istruzioni" at bounding box center [570, 338] width 197 height 16
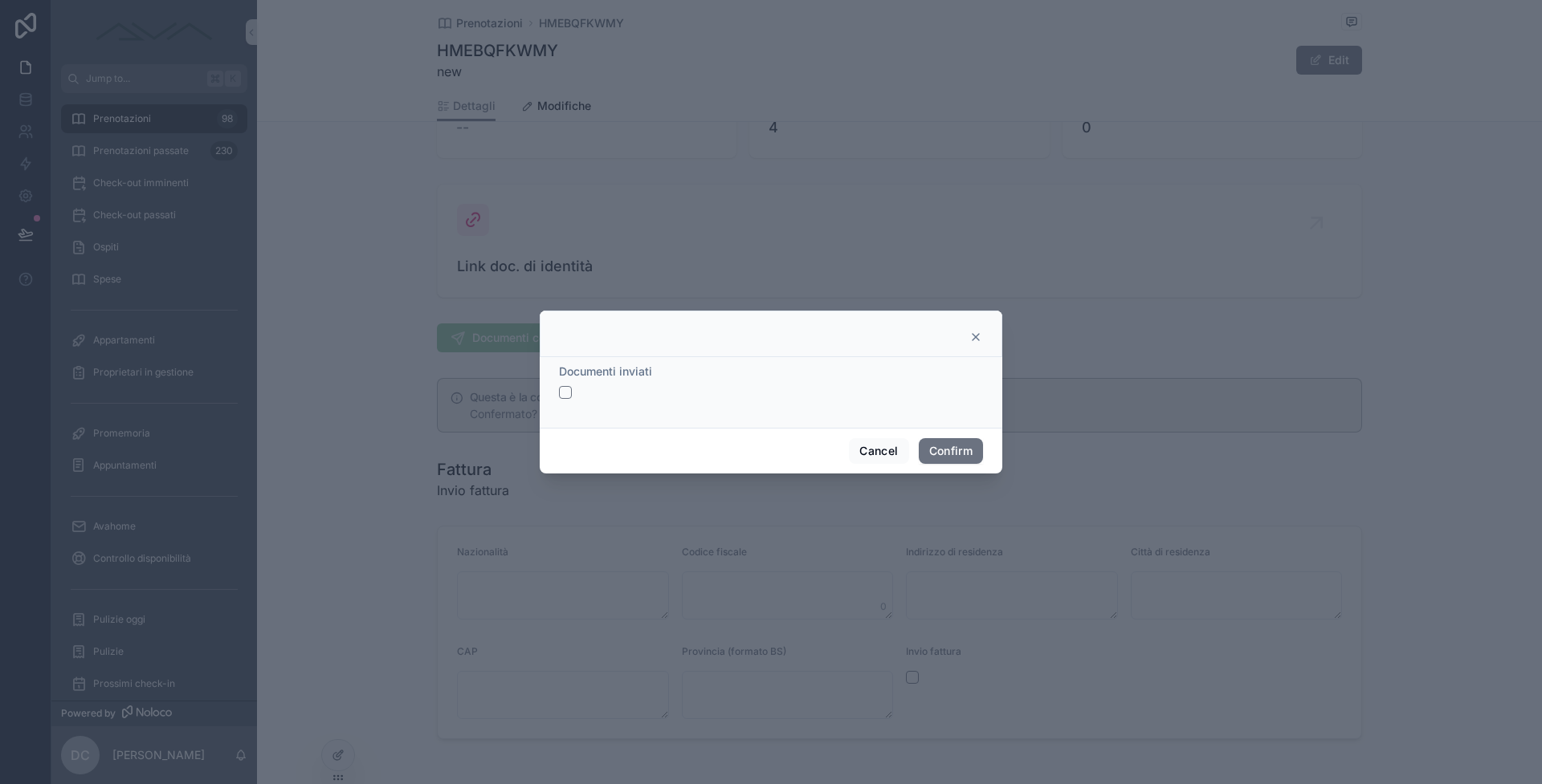
drag, startPoint x: 563, startPoint y: 387, endPoint x: 608, endPoint y: 413, distance: 52.0
click at [563, 387] on button "button" at bounding box center [564, 392] width 12 height 12
click at [965, 443] on button "Confirm" at bounding box center [950, 451] width 64 height 26
